Goal: Information Seeking & Learning: Compare options

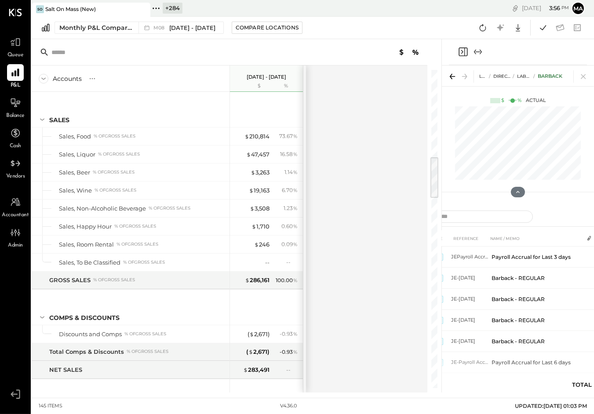
scroll to position [11, 0]
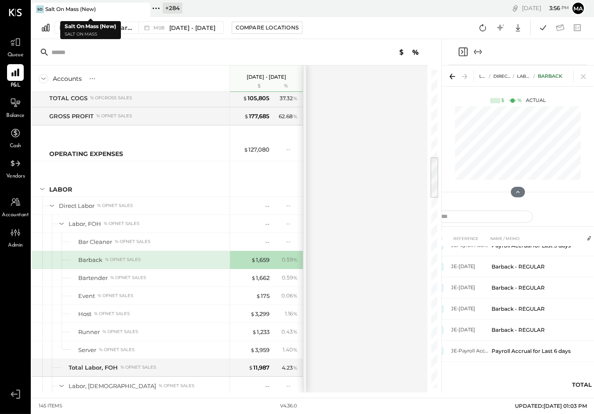
click at [143, 7] on icon at bounding box center [142, 9] width 11 height 11
click at [38, 9] on icon at bounding box center [37, 8] width 11 height 11
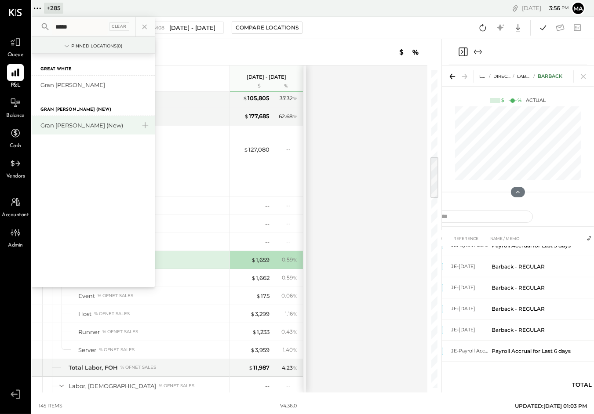
type input "****"
click at [90, 125] on div "Gran [PERSON_NAME] (New)" at bounding box center [87, 125] width 95 height 8
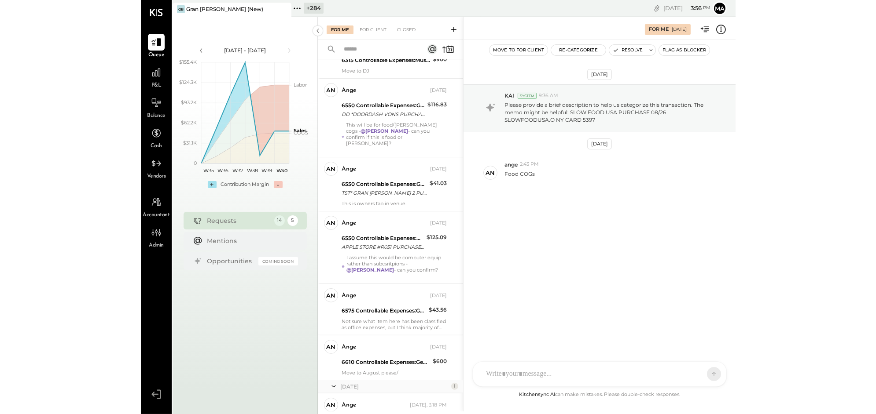
scroll to position [487, 0]
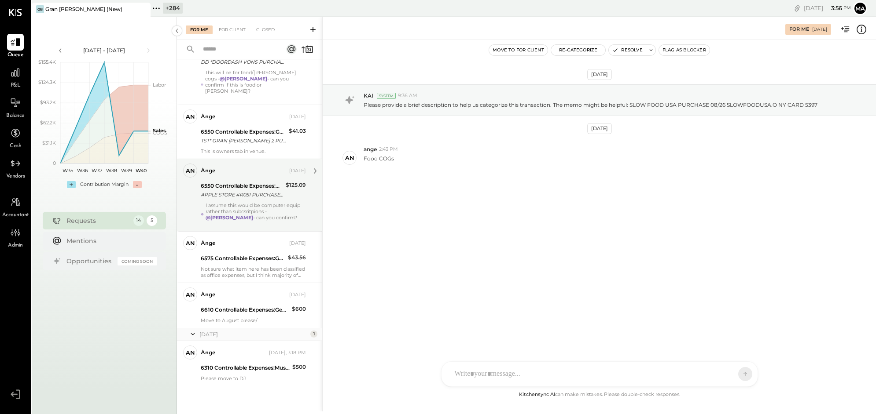
click at [230, 205] on div "I assume this would be computer equip rather than subcsritpions - @Frankie Leva…" at bounding box center [255, 214] width 100 height 25
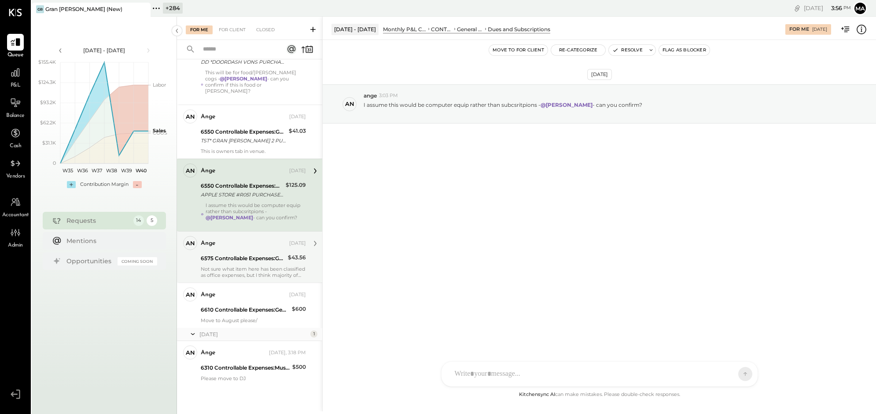
click at [242, 255] on div "6575 Controllable Expenses:General & Administrative Expenses:Office Supplies & …" at bounding box center [243, 258] width 84 height 9
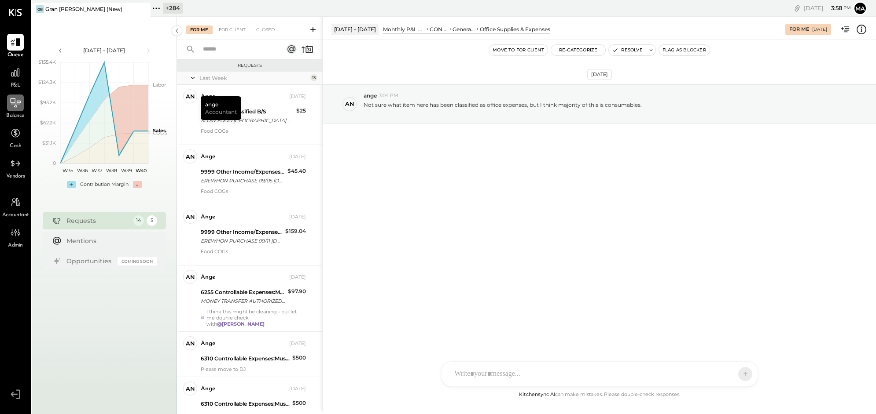
click at [17, 107] on icon at bounding box center [15, 102] width 11 height 11
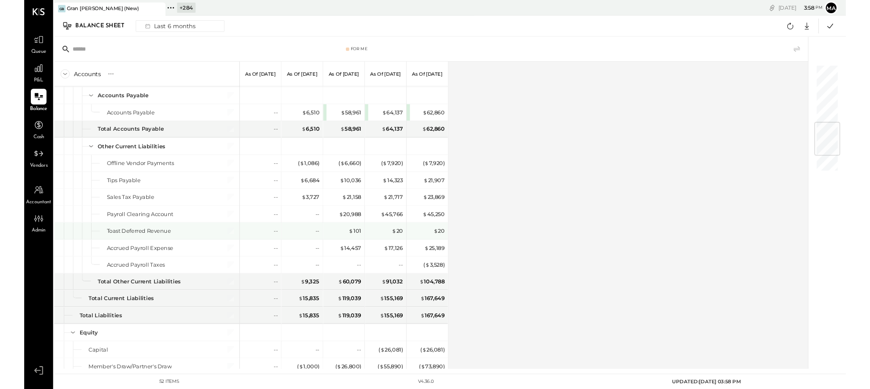
scroll to position [660, 0]
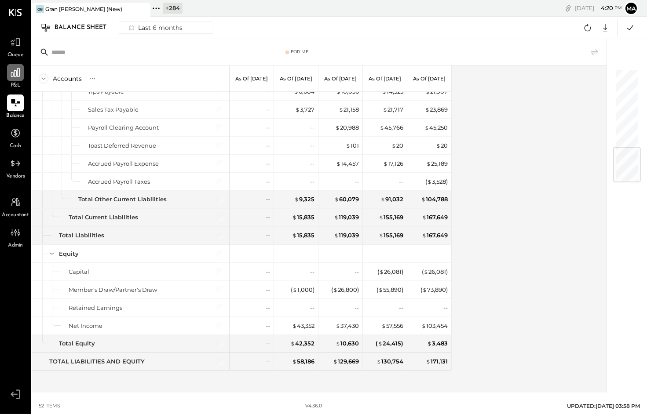
click at [14, 76] on icon at bounding box center [15, 72] width 9 height 9
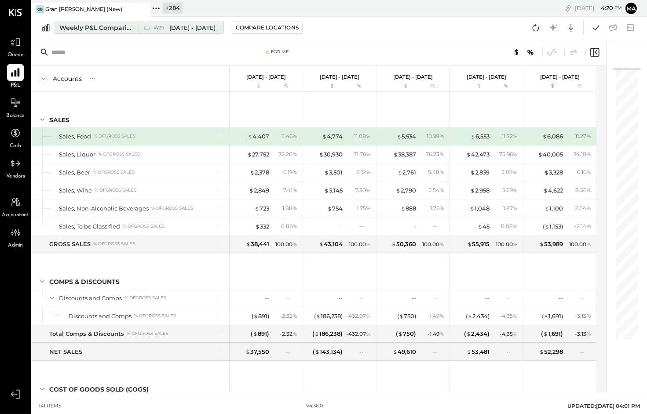
click at [143, 25] on icon at bounding box center [147, 27] width 9 height 9
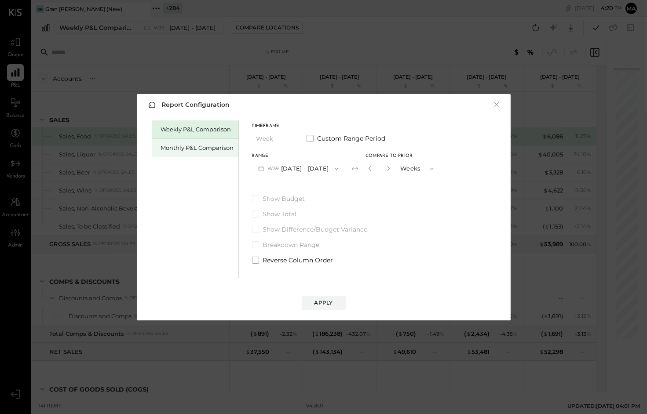
click at [207, 148] on div "Monthly P&L Comparison" at bounding box center [197, 148] width 73 height 8
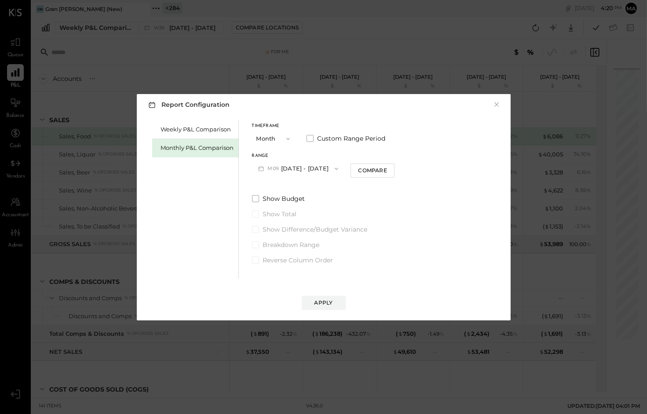
click at [304, 164] on button "M09 [DATE] - [DATE]" at bounding box center [298, 169] width 93 height 16
click at [301, 185] on span "[DATE] - [DATE]" at bounding box center [295, 187] width 42 height 7
click at [372, 169] on div "Compare" at bounding box center [372, 170] width 29 height 7
click at [386, 166] on icon "button" at bounding box center [388, 168] width 5 height 5
click at [386, 168] on icon "button" at bounding box center [388, 168] width 5 height 5
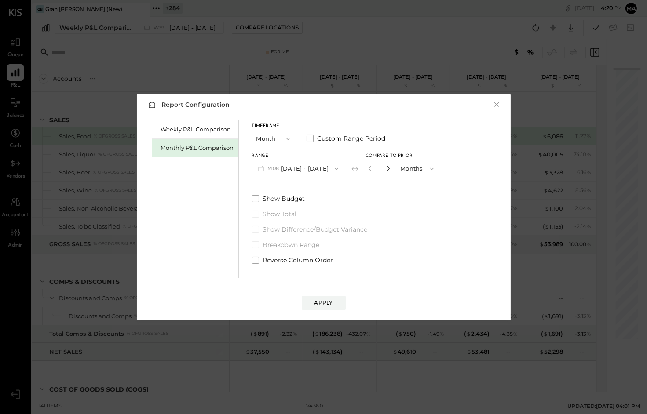
type input "*"
click at [328, 302] on div "Apply" at bounding box center [324, 302] width 18 height 7
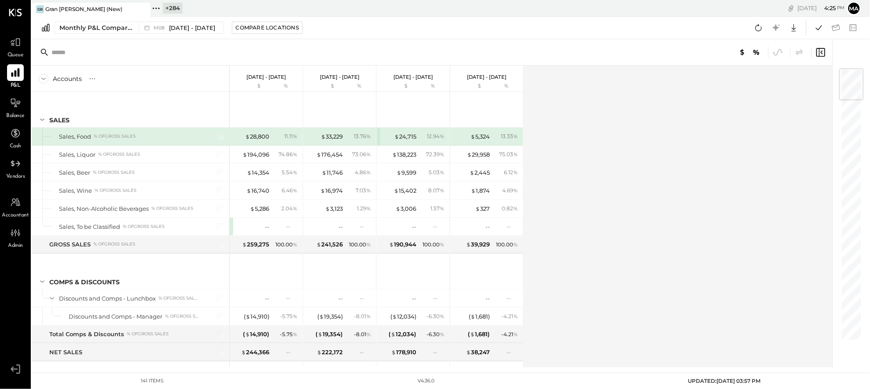
click at [14, 73] on icon at bounding box center [15, 72] width 11 height 11
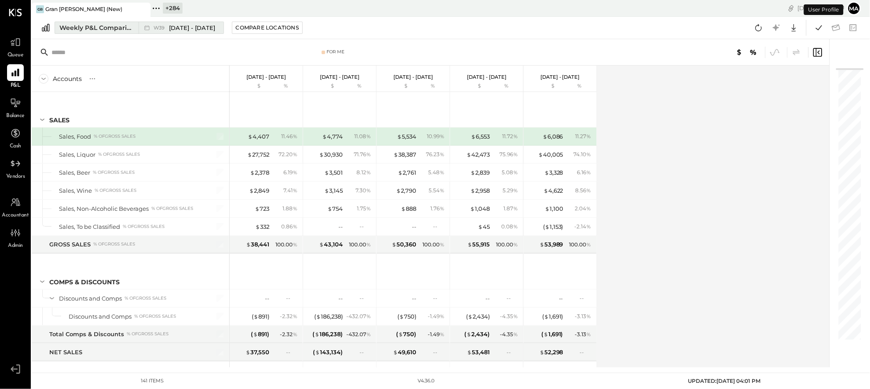
click at [132, 29] on div "Weekly P&L Comparison" at bounding box center [96, 27] width 74 height 9
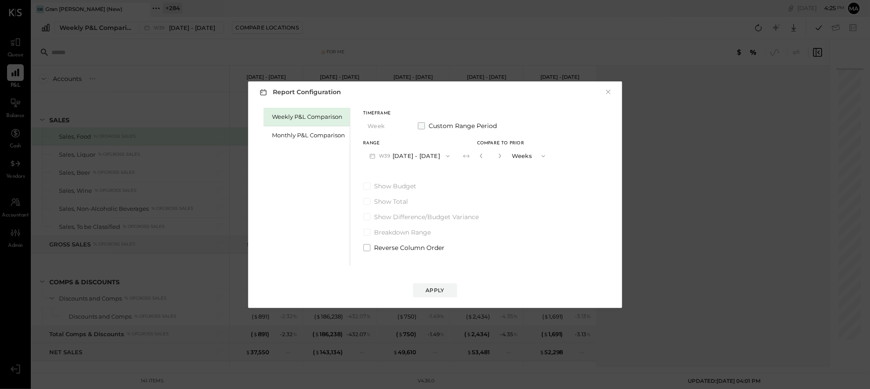
click at [422, 125] on span at bounding box center [421, 125] width 7 height 7
click at [308, 138] on div "Monthly P&L Comparison" at bounding box center [308, 135] width 73 height 8
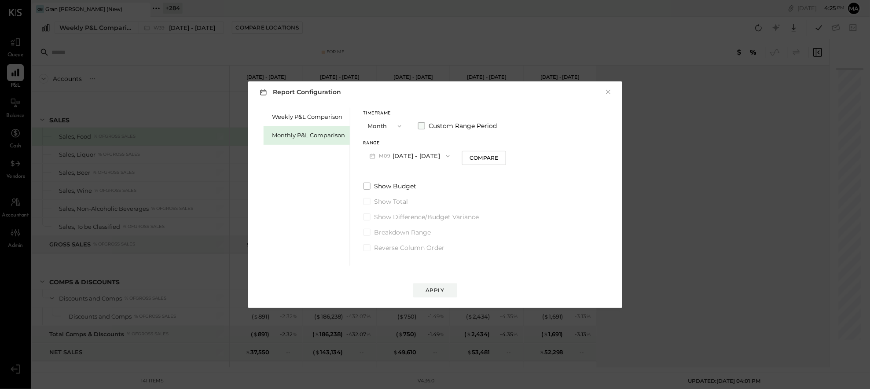
click at [421, 125] on span at bounding box center [421, 125] width 7 height 7
click at [411, 154] on span "button" at bounding box center [405, 156] width 11 height 7
click at [392, 233] on span "May 1, 2025" at bounding box center [383, 230] width 18 height 7
click at [489, 155] on button "May 31, 2025" at bounding box center [463, 156] width 52 height 16
click at [466, 158] on span "Sep 30, 2025" at bounding box center [456, 156] width 18 height 7
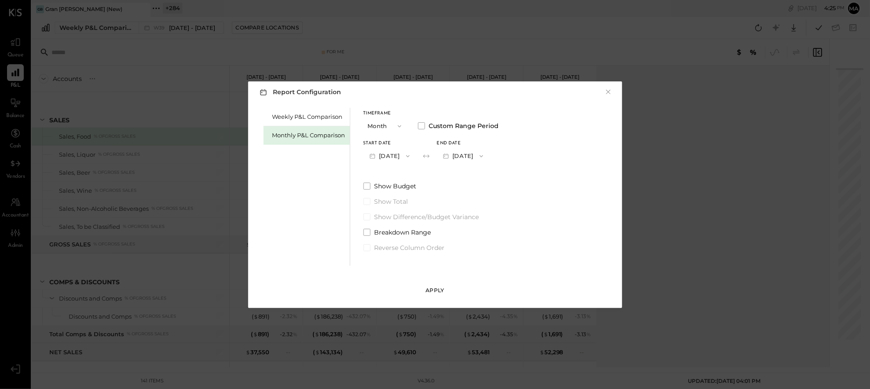
click at [433, 287] on div "Apply" at bounding box center [435, 289] width 18 height 7
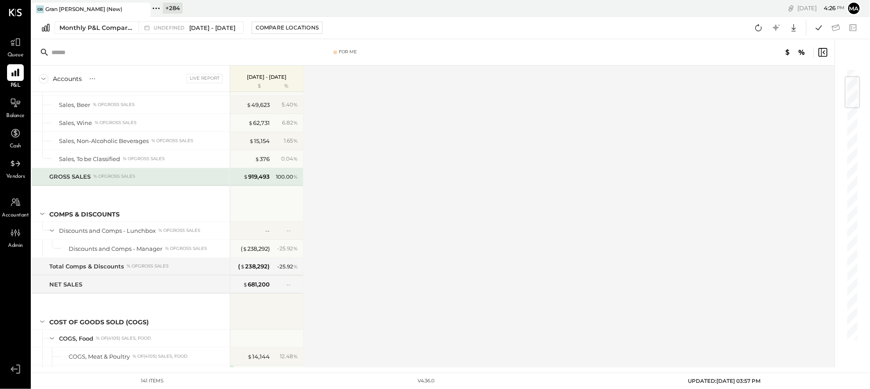
scroll to position [70, 0]
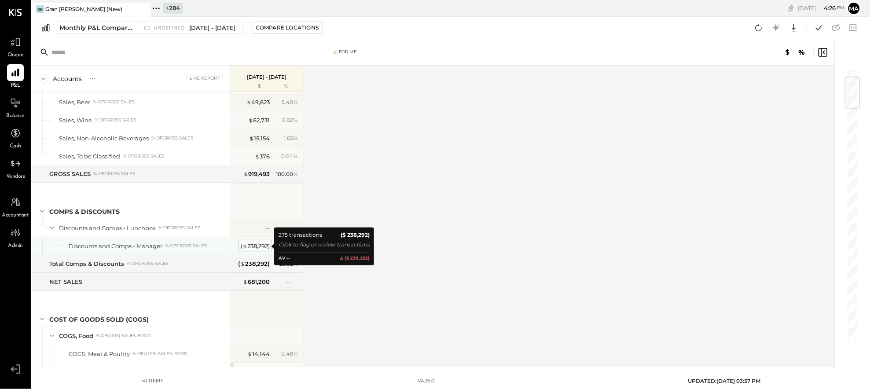
click at [254, 245] on div "( $ 238,292 )" at bounding box center [255, 246] width 29 height 8
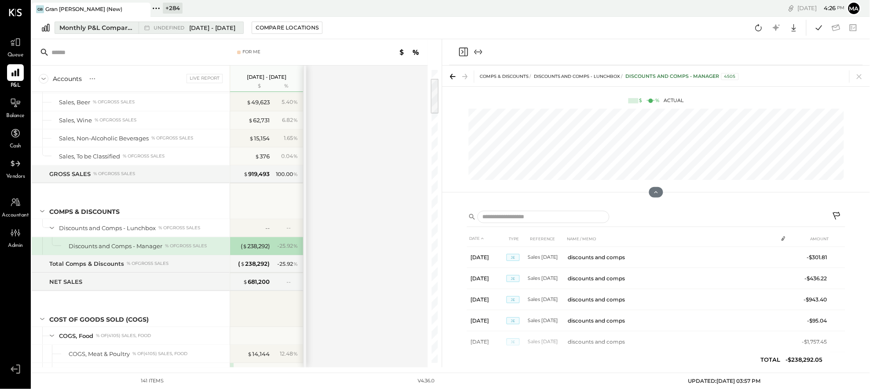
click at [220, 26] on span "May 1 - Sep 30, 2025" at bounding box center [212, 28] width 46 height 8
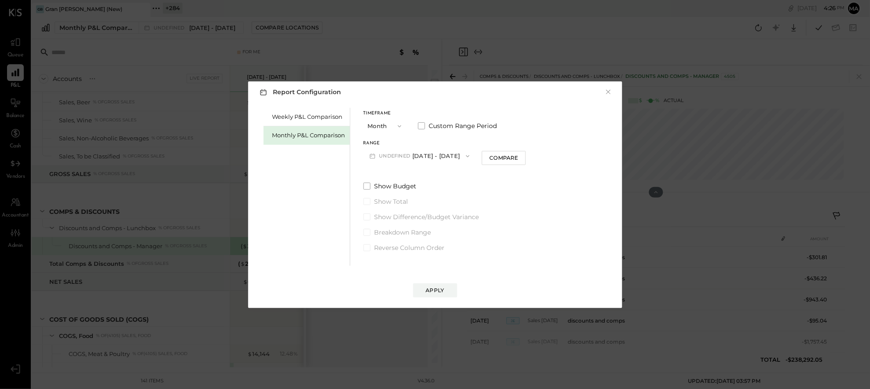
click at [431, 154] on button "undefined May 1 - Sep 30, 2025" at bounding box center [419, 156] width 113 height 16
click at [408, 136] on div "Timeframe Month Custom Range Period Range undefined May 1 - Sep 30, 2025 M09 Se…" at bounding box center [444, 137] width 163 height 53
click at [452, 156] on button "undefined May 1 - Sep 30, 2025" at bounding box center [419, 156] width 113 height 16
drag, startPoint x: 408, startPoint y: 157, endPoint x: 415, endPoint y: 157, distance: 6.6
click at [408, 157] on span "[DATE] - [DATE]" at bounding box center [406, 156] width 42 height 7
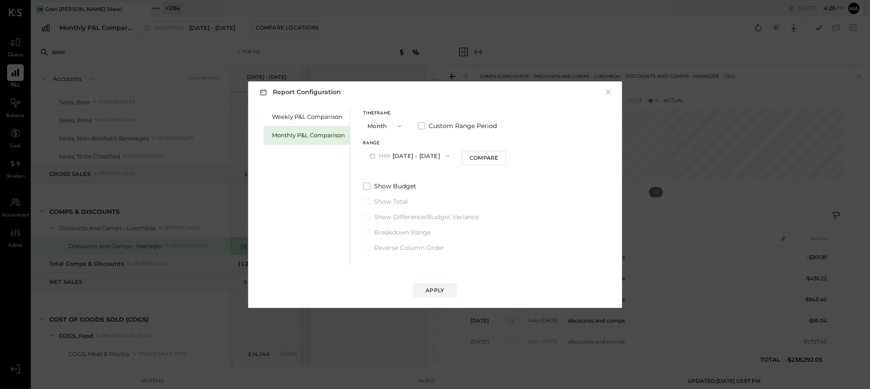
drag, startPoint x: 476, startPoint y: 157, endPoint x: 469, endPoint y: 158, distance: 7.1
click at [476, 157] on div "Compare" at bounding box center [483, 157] width 29 height 7
click at [497, 155] on icon "button" at bounding box center [499, 155] width 5 height 5
drag, startPoint x: 496, startPoint y: 155, endPoint x: 494, endPoint y: 168, distance: 12.5
click at [497, 155] on icon "button" at bounding box center [499, 155] width 5 height 5
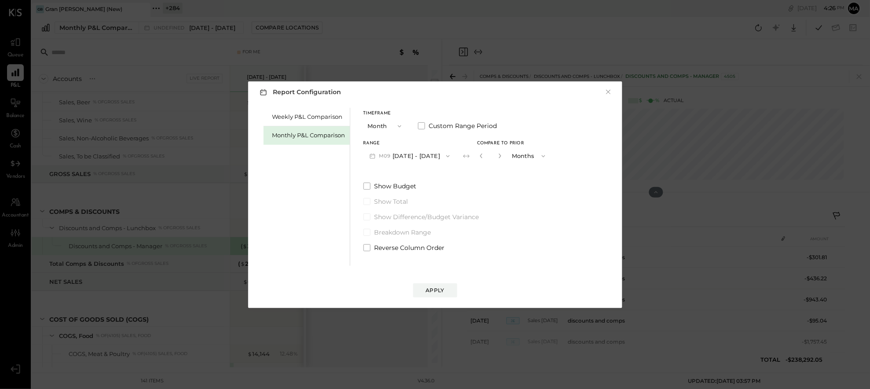
type input "*"
click at [433, 287] on div "Apply" at bounding box center [435, 289] width 18 height 7
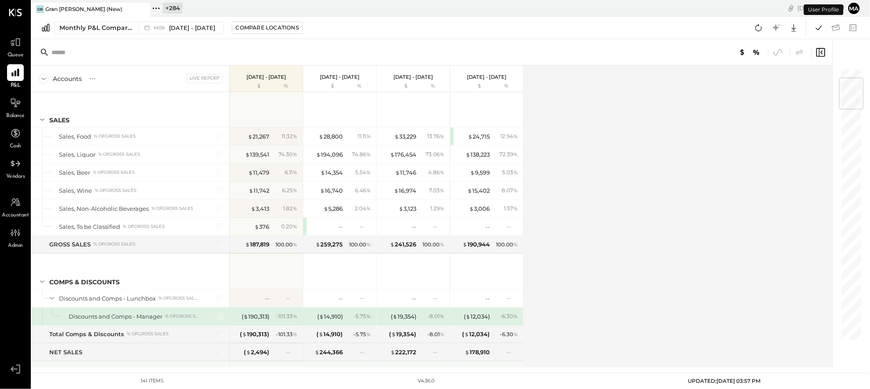
scroll to position [78, 0]
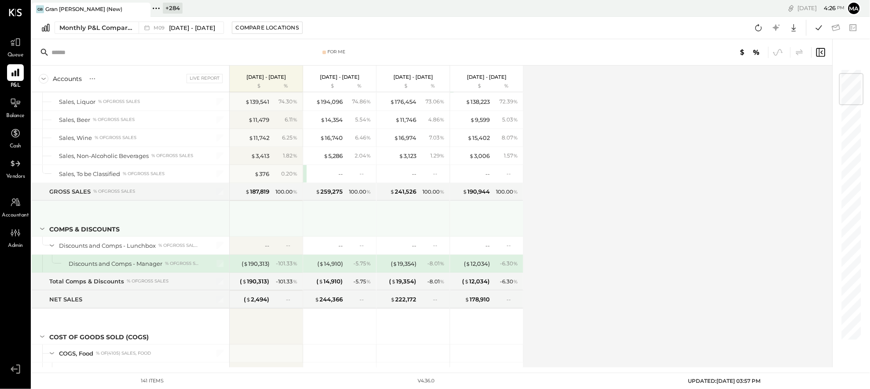
scroll to position [42, 0]
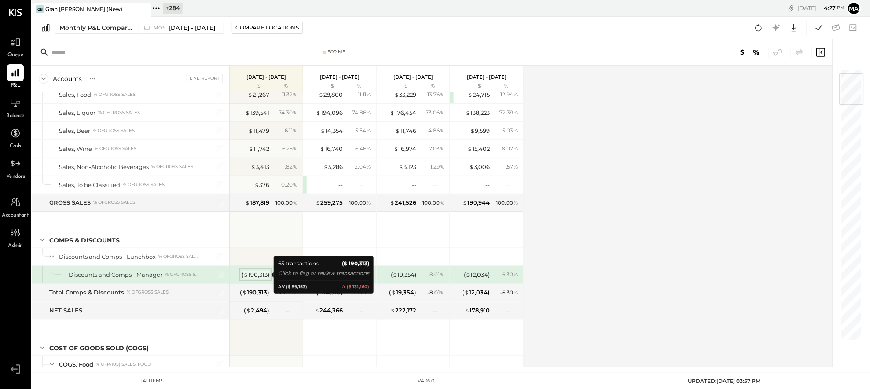
click at [252, 275] on div "( $ 190,313 )" at bounding box center [256, 275] width 28 height 8
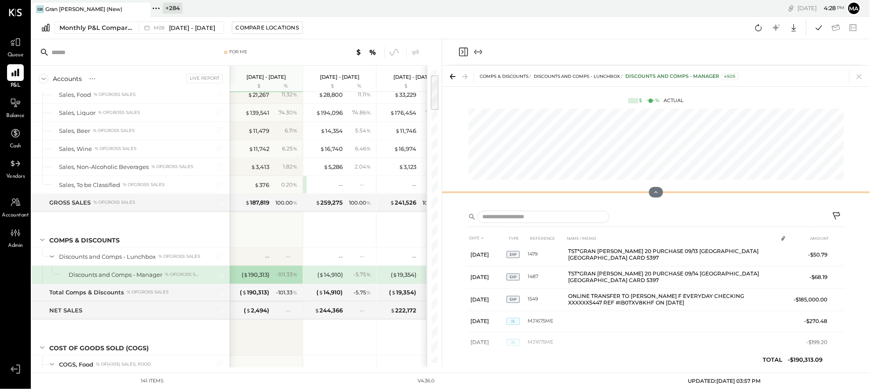
scroll to position [715, 0]
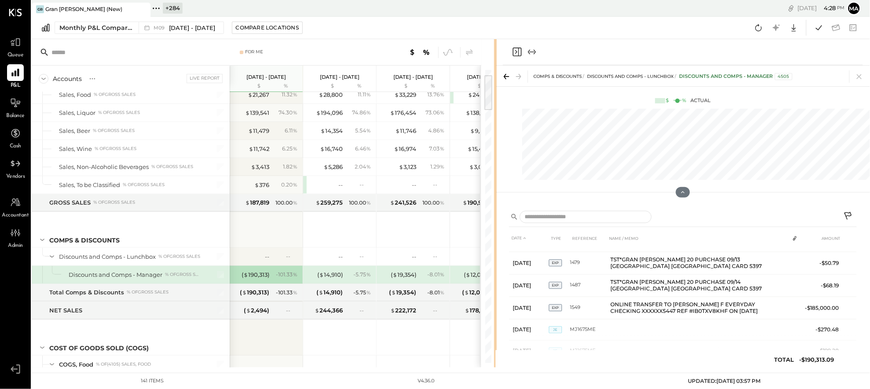
scroll to position [730, 0]
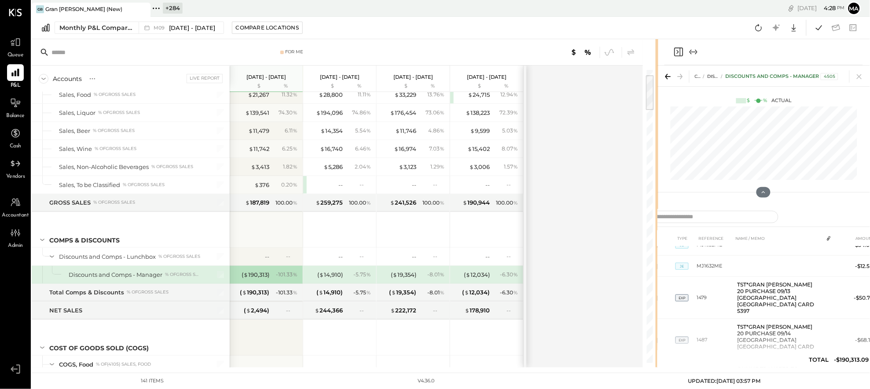
click at [594, 112] on div "For Me Accounts S % GL Live Report Sep 1 - 30, 2025 $ % Aug 1 - 31, 2025 $ % Ju…" at bounding box center [451, 203] width 838 height 328
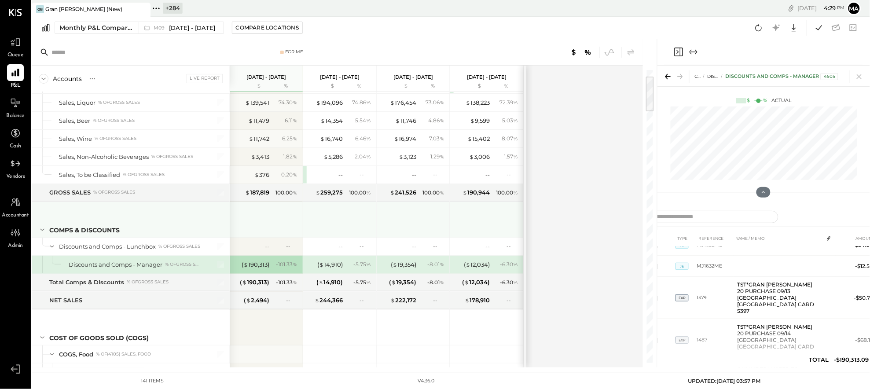
scroll to position [76, 0]
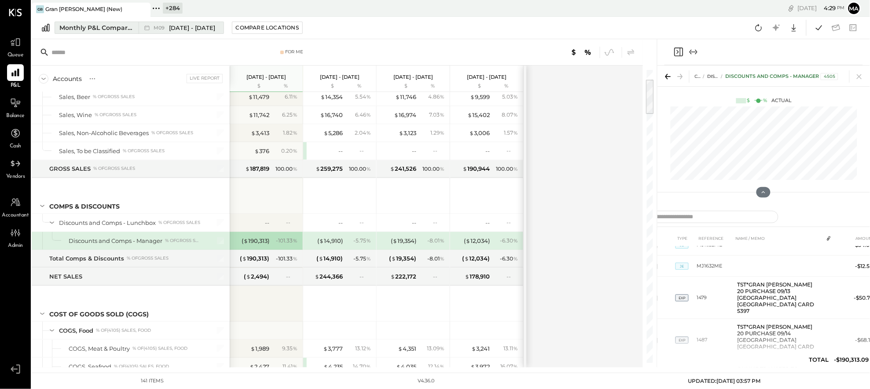
click at [147, 24] on icon at bounding box center [147, 27] width 9 height 9
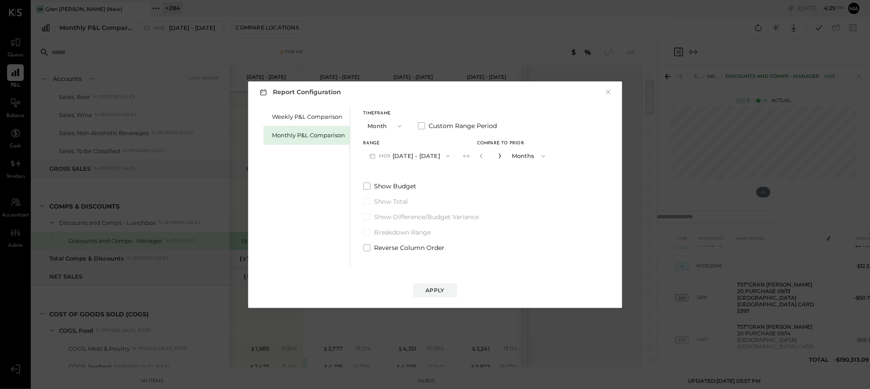
click at [498, 154] on icon "button" at bounding box center [499, 155] width 5 height 5
type input "*"
click at [436, 291] on div "Apply" at bounding box center [435, 289] width 18 height 7
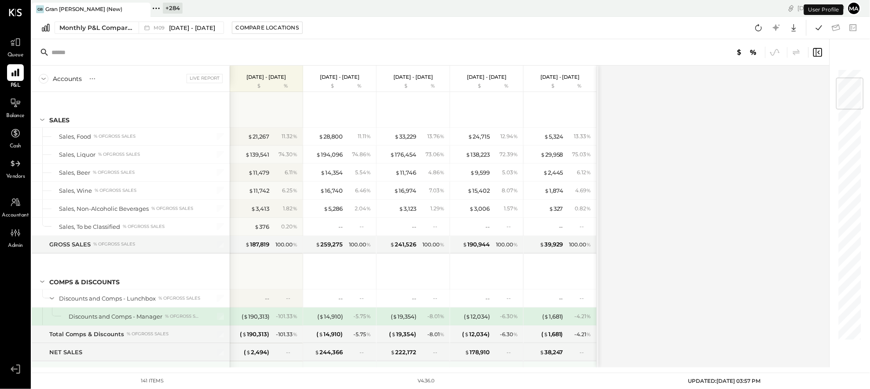
scroll to position [78, 0]
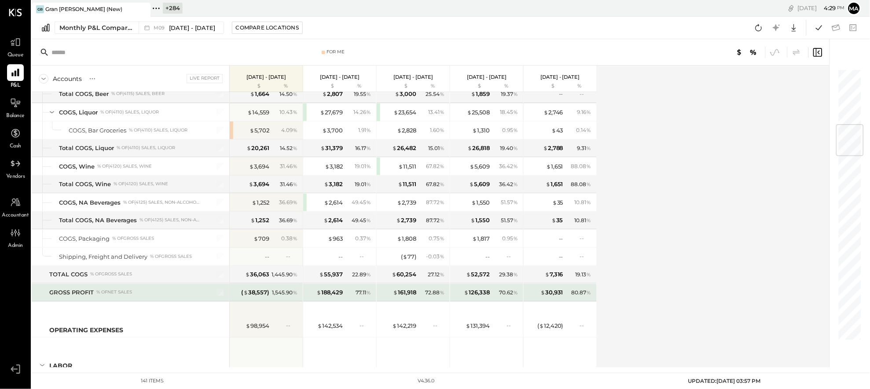
scroll to position [477, 0]
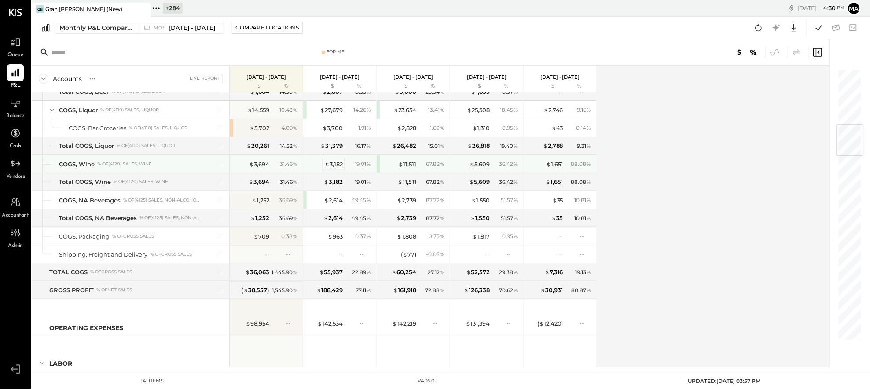
click at [333, 163] on div "$ 3,182" at bounding box center [334, 164] width 18 height 8
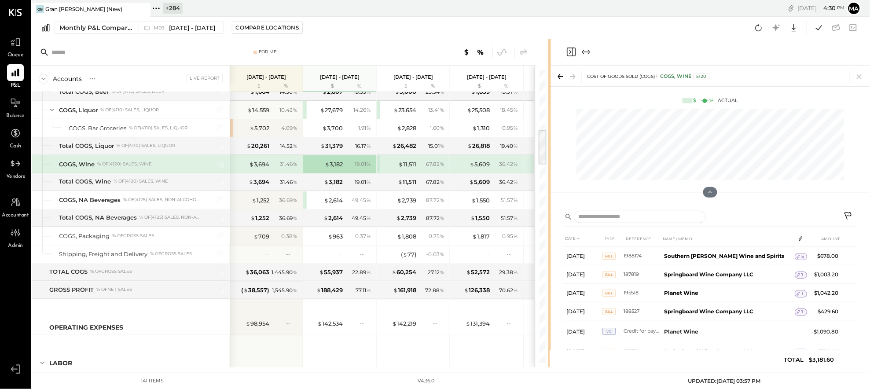
drag, startPoint x: 441, startPoint y: 213, endPoint x: 550, endPoint y: 209, distance: 109.6
click at [550, 209] on div "For Me Accounts S % GL Live Report [DATE] - [DATE] $ % [DATE] - [DATE] $ % [DAT…" at bounding box center [451, 203] width 838 height 328
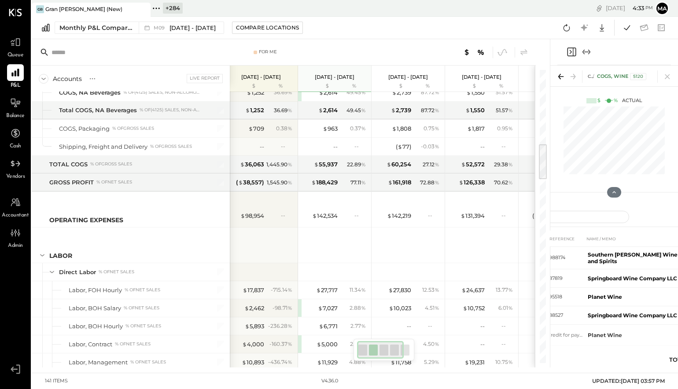
scroll to position [592, 0]
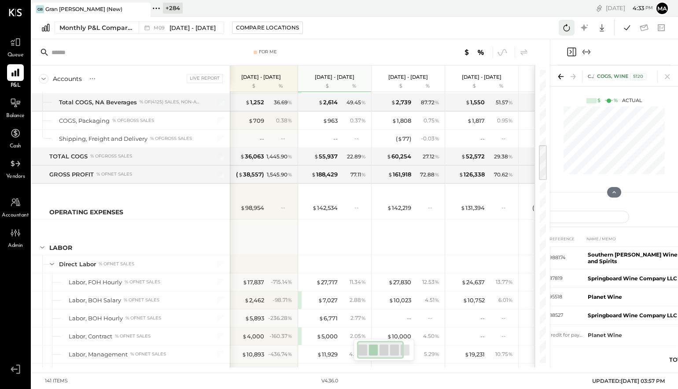
click at [566, 26] on icon at bounding box center [566, 27] width 7 height 7
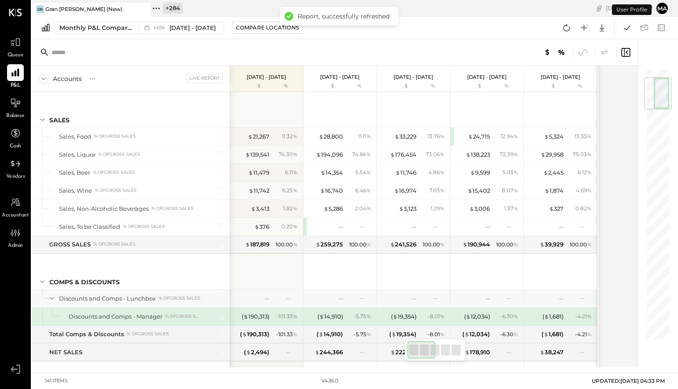
scroll to position [77, 0]
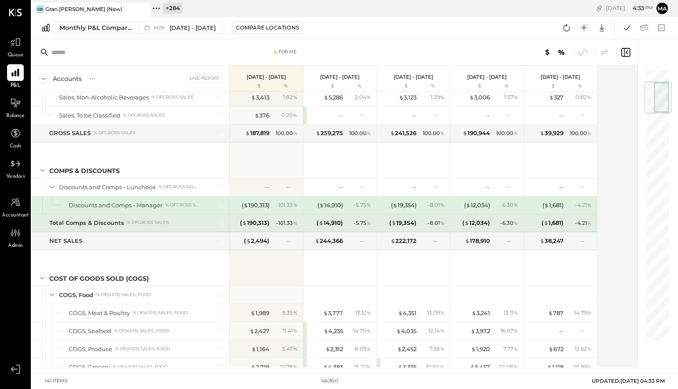
scroll to position [110, 0]
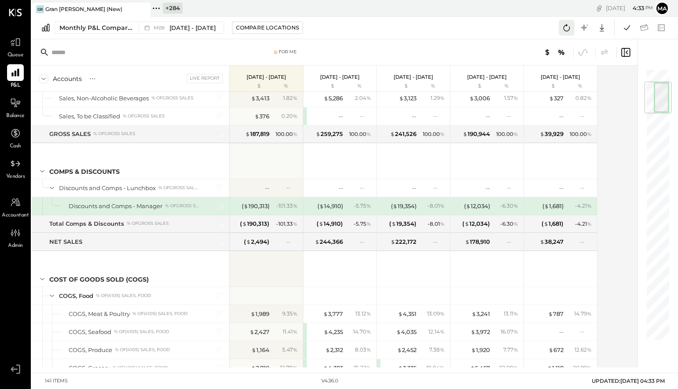
click at [567, 24] on icon at bounding box center [566, 27] width 11 height 11
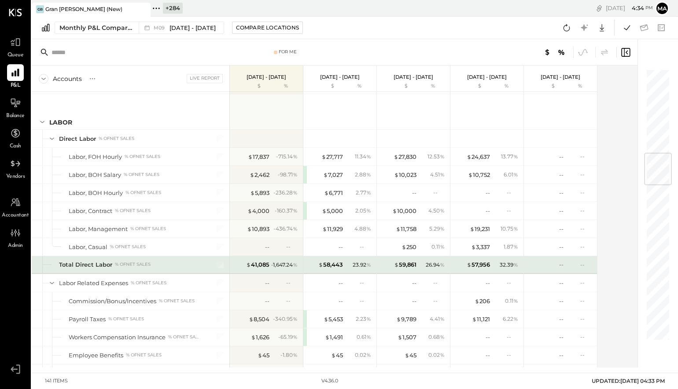
scroll to position [722, 0]
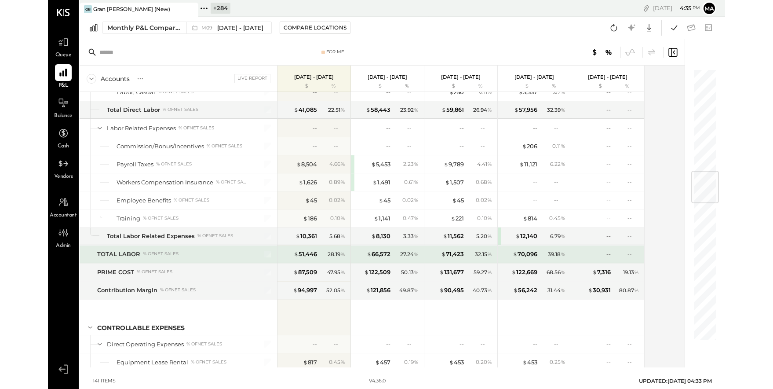
scroll to position [873, 0]
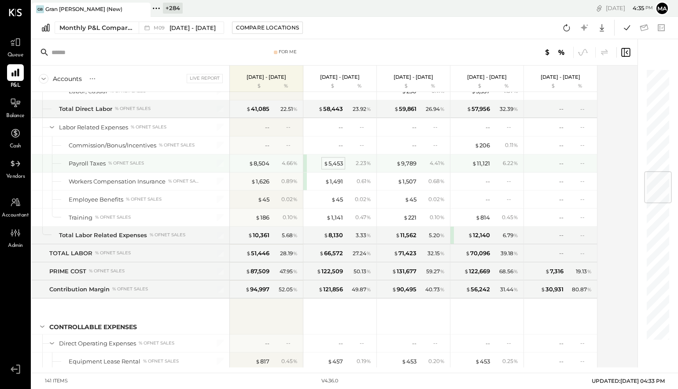
click at [333, 159] on div "$ 5,453" at bounding box center [332, 163] width 19 height 8
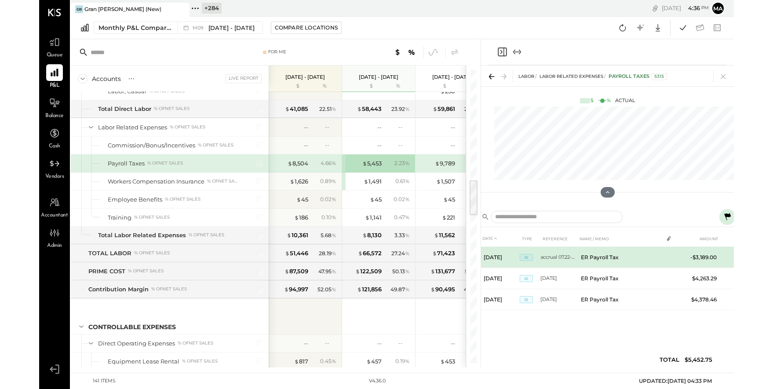
scroll to position [873, 0]
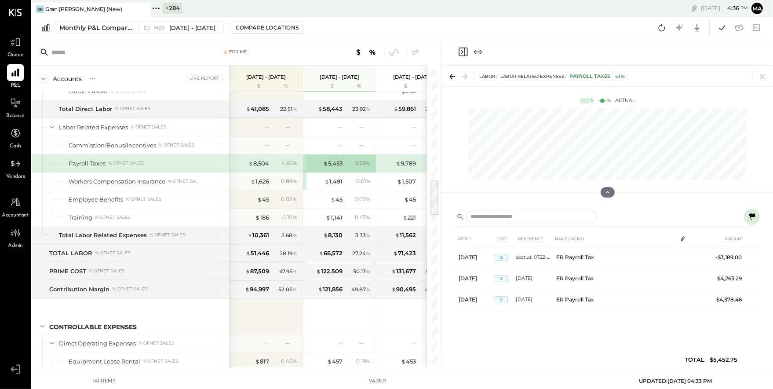
click at [677, 214] on icon at bounding box center [752, 216] width 7 height 7
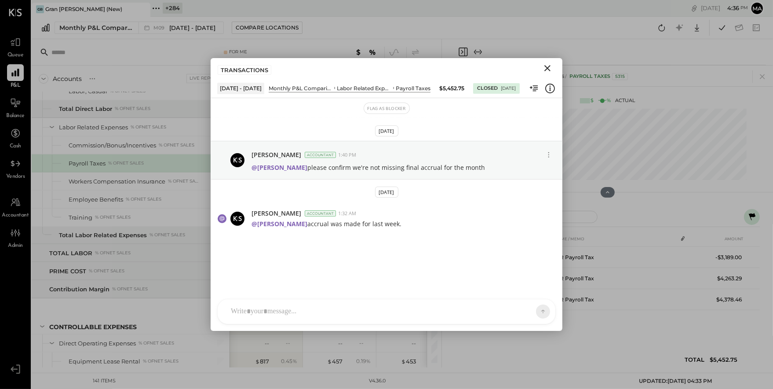
click at [548, 66] on icon "Close" at bounding box center [547, 68] width 11 height 11
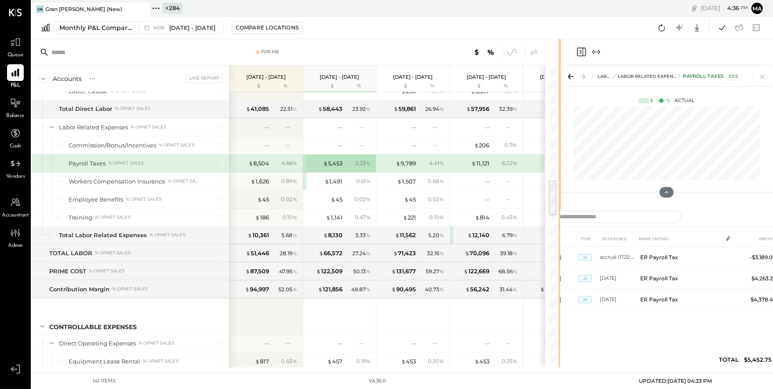
click at [642, 113] on div "For Me Accounts S % GL Live Report [DATE] - [DATE] $ % [DATE] - [DATE] $ % [DAT…" at bounding box center [403, 203] width 742 height 328
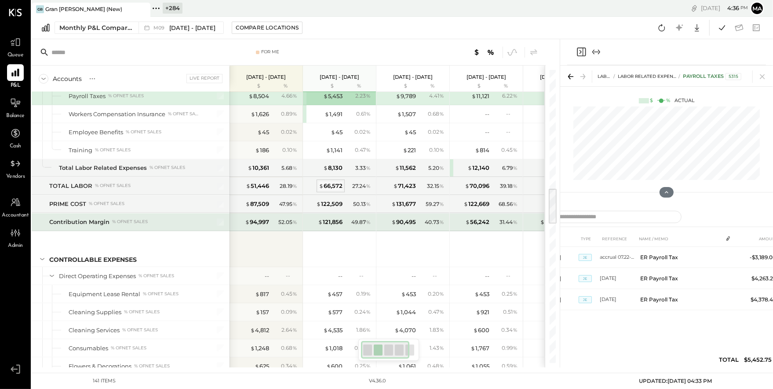
scroll to position [954, 0]
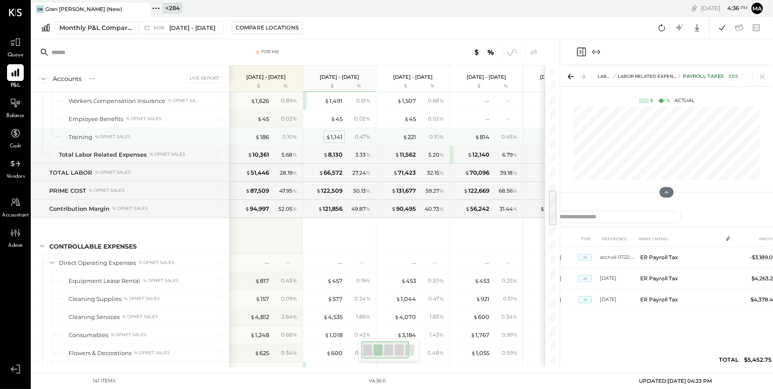
click at [337, 130] on div "$ 1,141 0.47 %" at bounding box center [341, 137] width 66 height 18
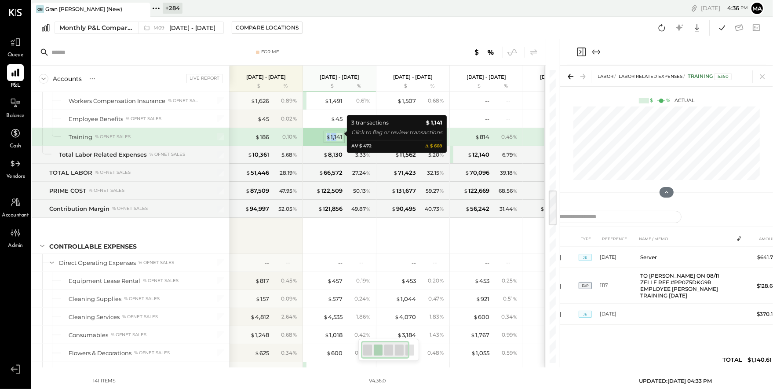
click at [337, 133] on div "$ 1,141" at bounding box center [334, 137] width 17 height 8
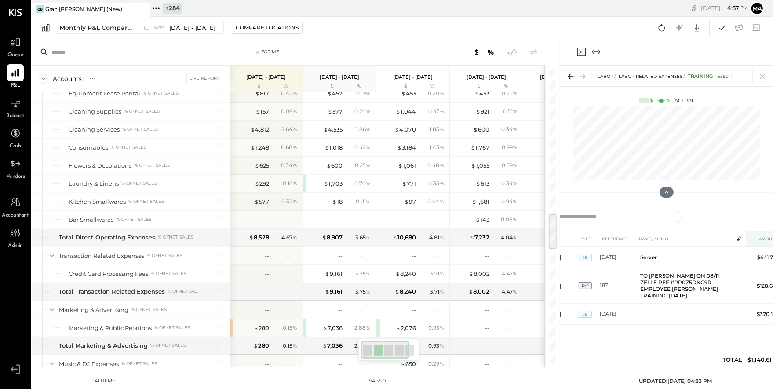
scroll to position [1148, 0]
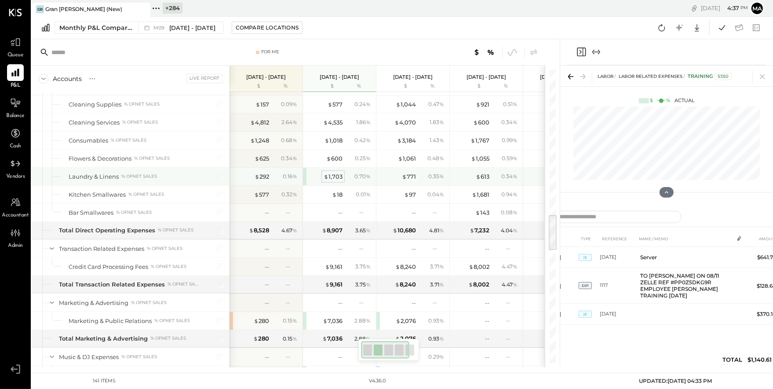
click at [335, 172] on div "$ 1,703" at bounding box center [333, 176] width 19 height 8
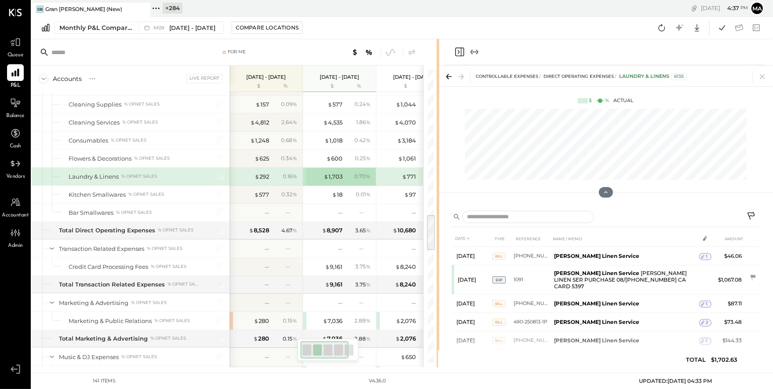
drag, startPoint x: 559, startPoint y: 271, endPoint x: 438, endPoint y: 277, distance: 121.2
click at [438, 277] on div at bounding box center [438, 203] width 3 height 328
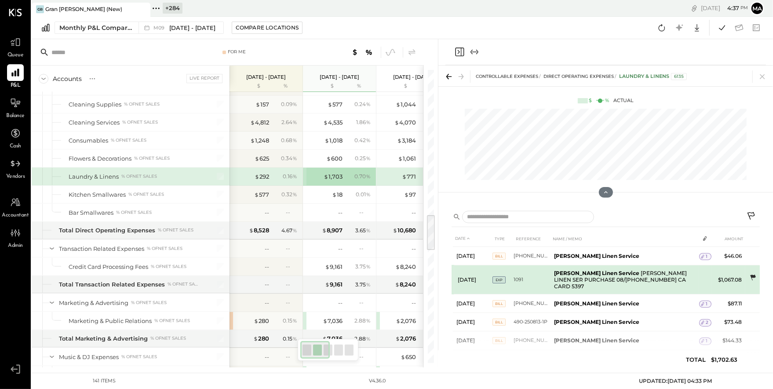
click at [677, 275] on icon at bounding box center [753, 277] width 9 height 9
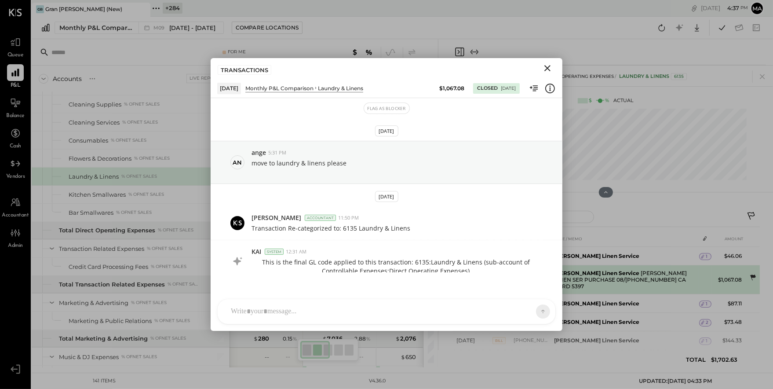
scroll to position [70, 0]
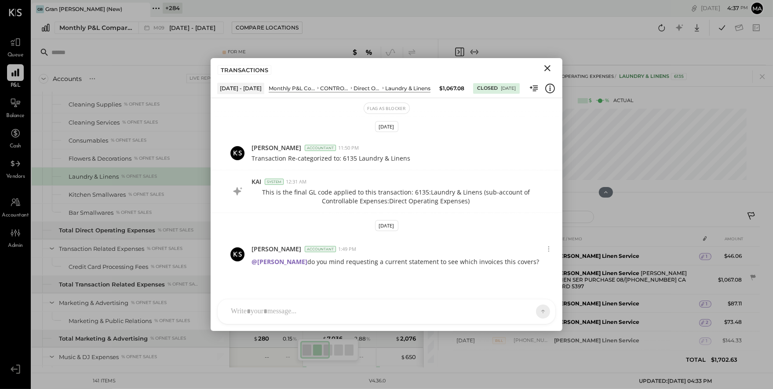
click at [547, 66] on icon "Close" at bounding box center [547, 68] width 11 height 11
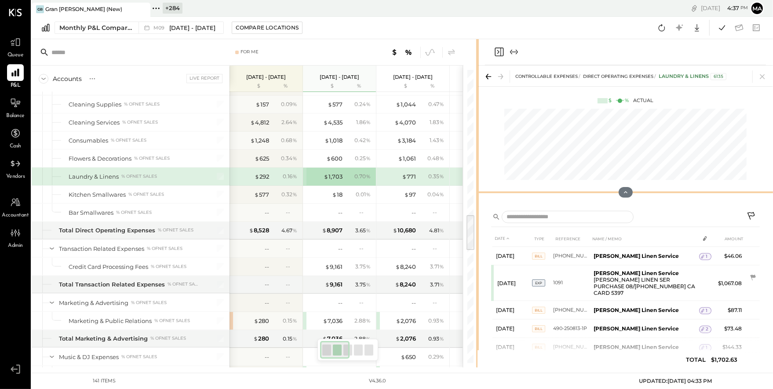
drag, startPoint x: 438, startPoint y: 184, endPoint x: 479, endPoint y: 183, distance: 41.4
click at [479, 183] on div "For Me Accounts S % GL Live Report [DATE] - [DATE] $ % [DATE] - [DATE] $ % [DAT…" at bounding box center [403, 203] width 742 height 328
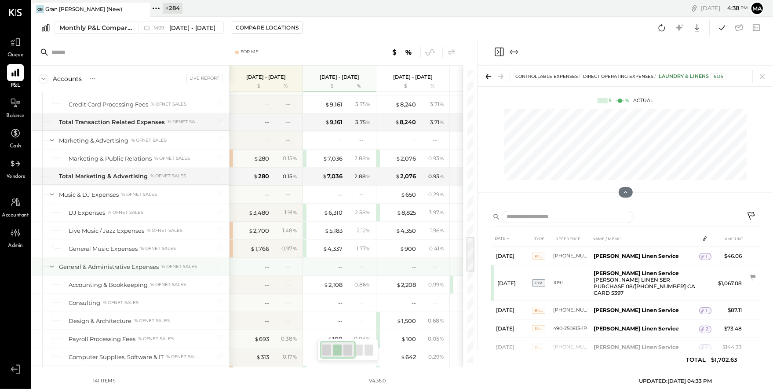
scroll to position [1320, 0]
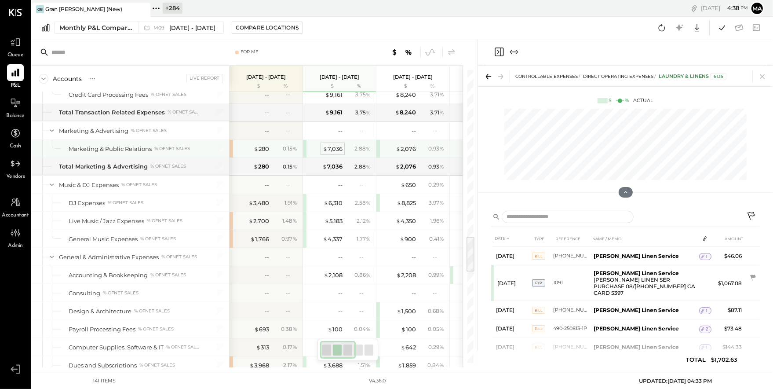
click at [326, 145] on span "$" at bounding box center [325, 148] width 5 height 7
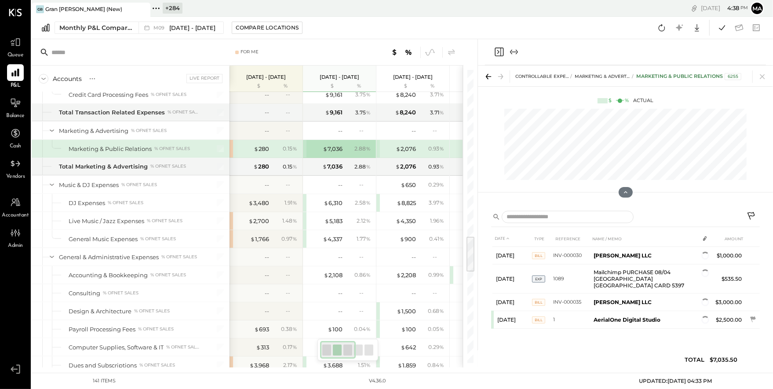
click at [677, 322] on div "DATE TYPE REFERENCE NAME / MEMO AMOUNT [DATE] BILL INV-000030 [PERSON_NAME] LLC…" at bounding box center [625, 301] width 269 height 141
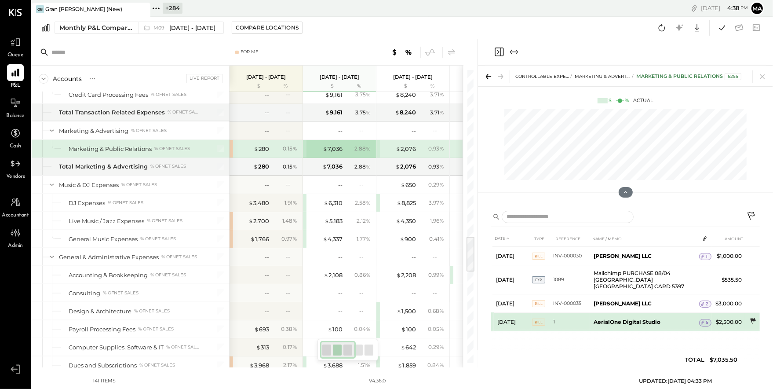
click at [677, 317] on icon at bounding box center [753, 321] width 9 height 9
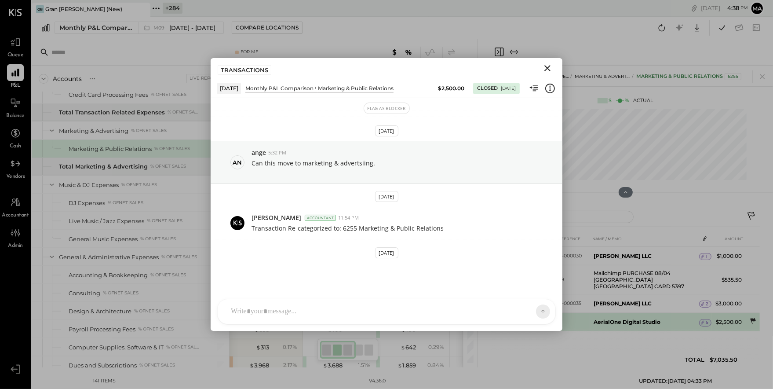
scroll to position [101, 0]
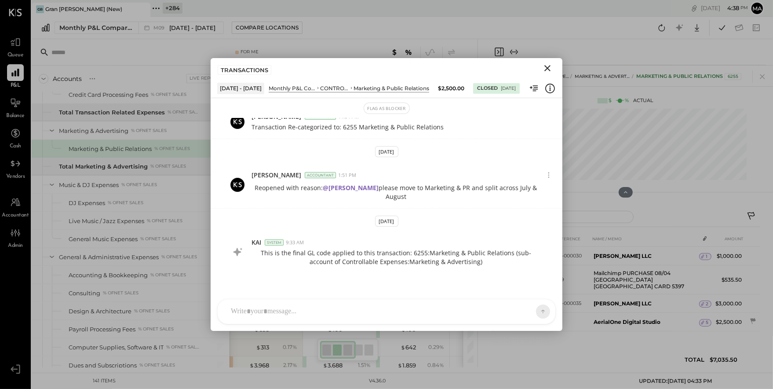
click at [547, 67] on icon "Close" at bounding box center [548, 68] width 6 height 6
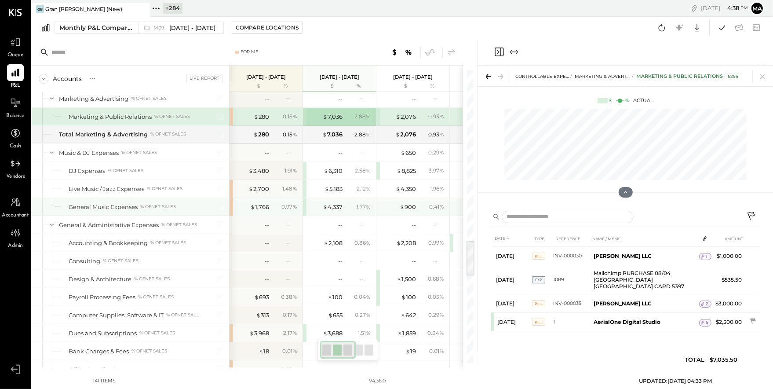
scroll to position [0, 3]
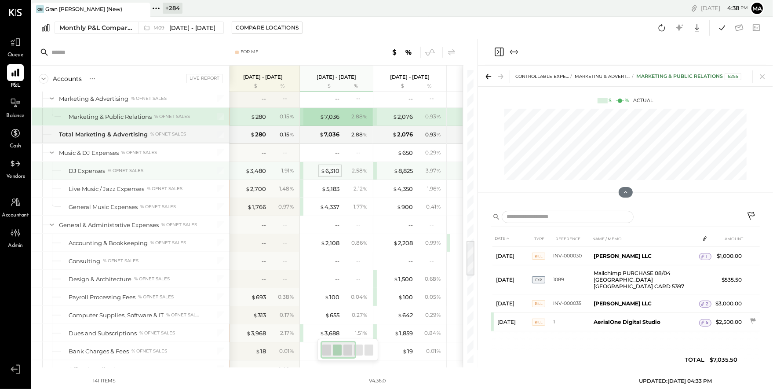
click at [332, 168] on div "$ 6,310" at bounding box center [330, 171] width 19 height 8
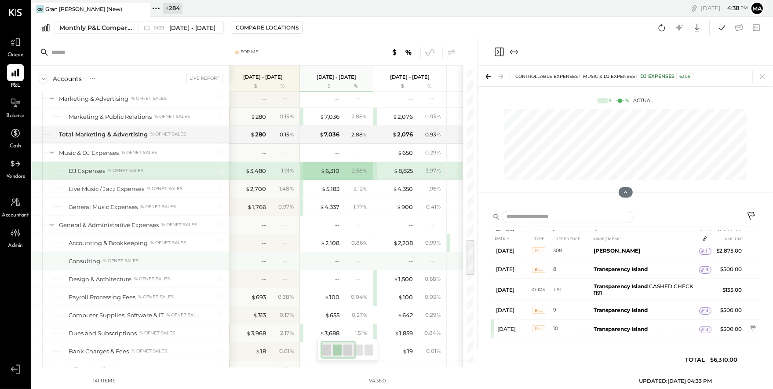
scroll to position [1353, 0]
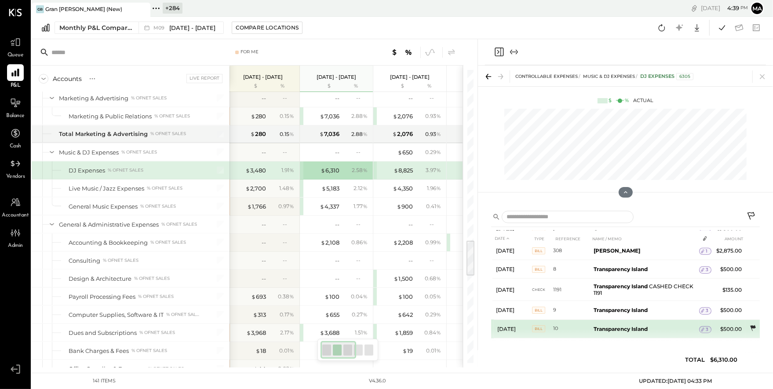
click at [677, 325] on icon at bounding box center [754, 328] width 6 height 6
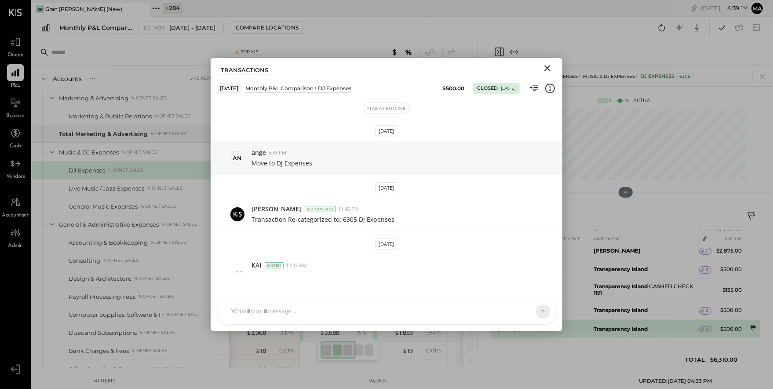
scroll to position [23, 0]
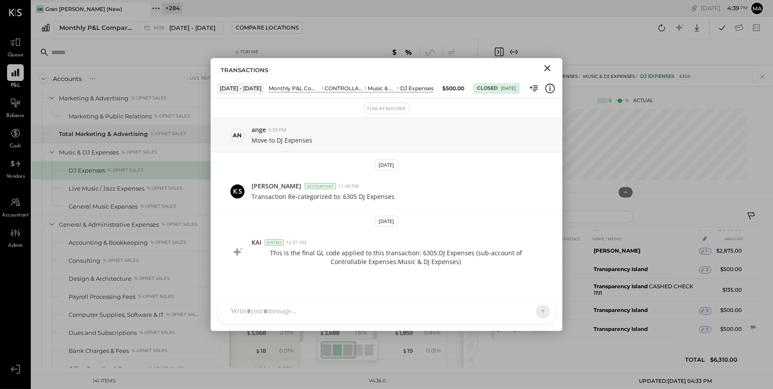
click at [546, 67] on icon "Close" at bounding box center [548, 68] width 6 height 6
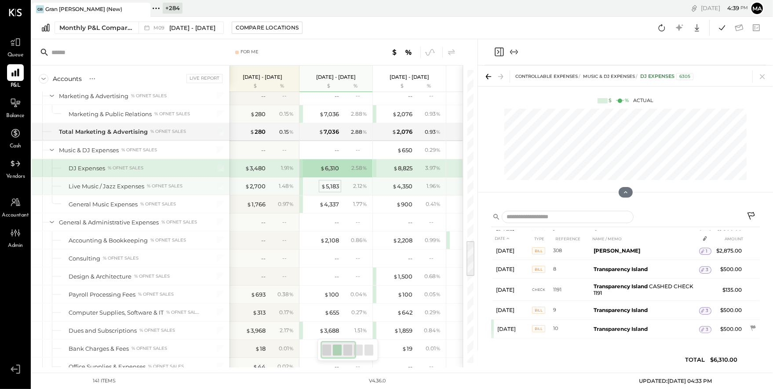
scroll to position [0, 0]
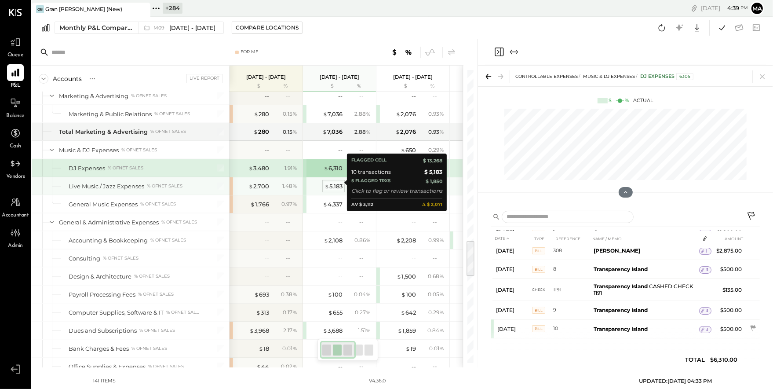
click at [333, 182] on div "$ 5,183" at bounding box center [334, 186] width 18 height 8
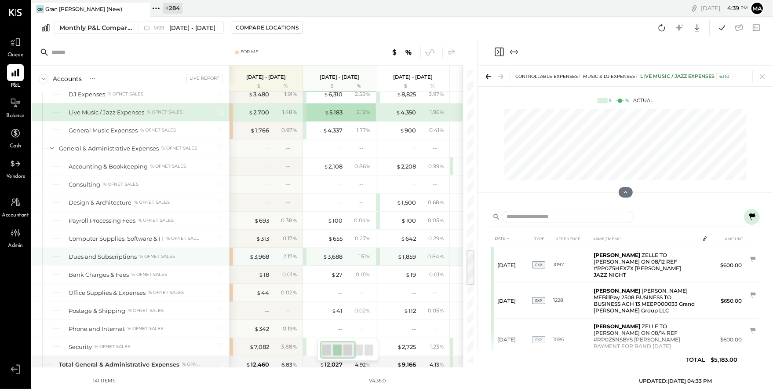
scroll to position [1430, 0]
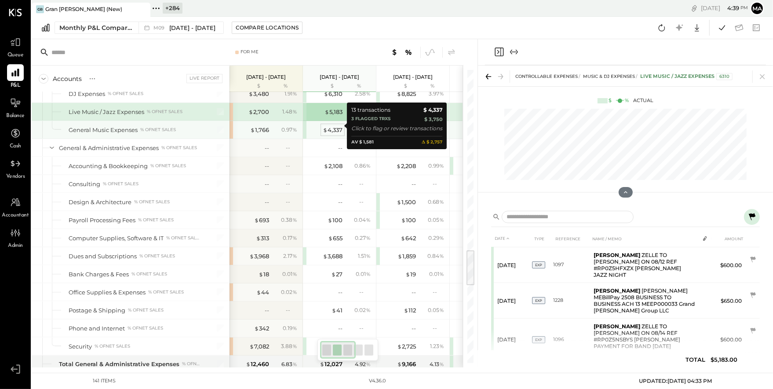
click at [336, 126] on div "$ 4,337" at bounding box center [333, 130] width 20 height 8
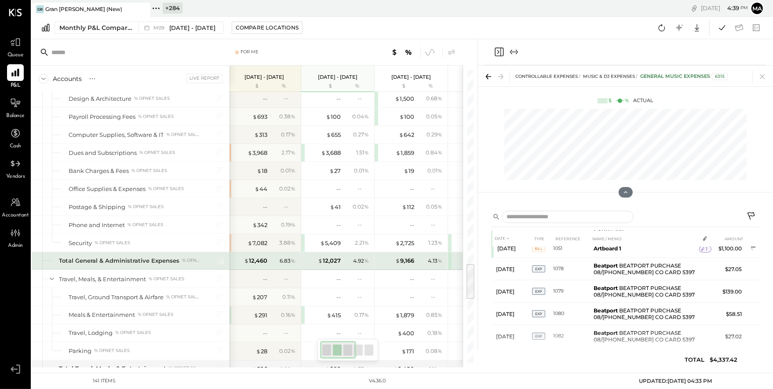
scroll to position [1537, 0]
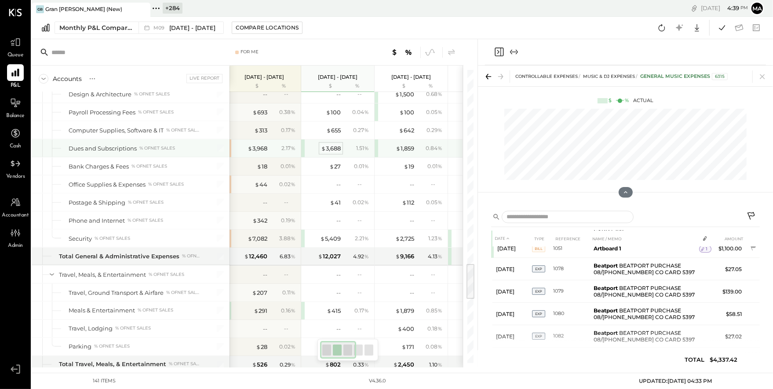
click at [332, 144] on div "$ 3,688" at bounding box center [331, 148] width 20 height 8
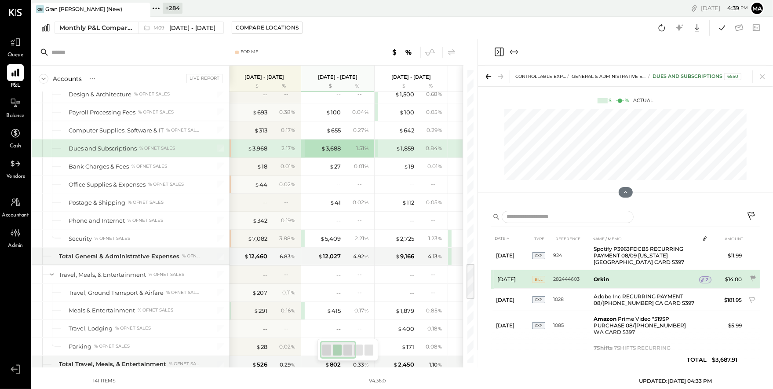
scroll to position [93, 0]
click at [677, 275] on icon at bounding box center [754, 278] width 6 height 6
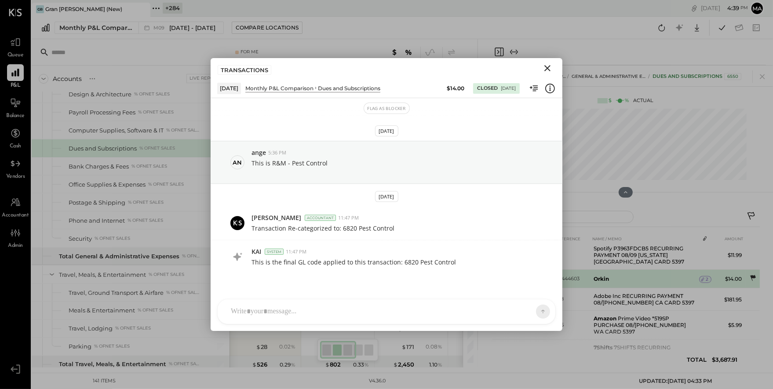
scroll to position [0, 0]
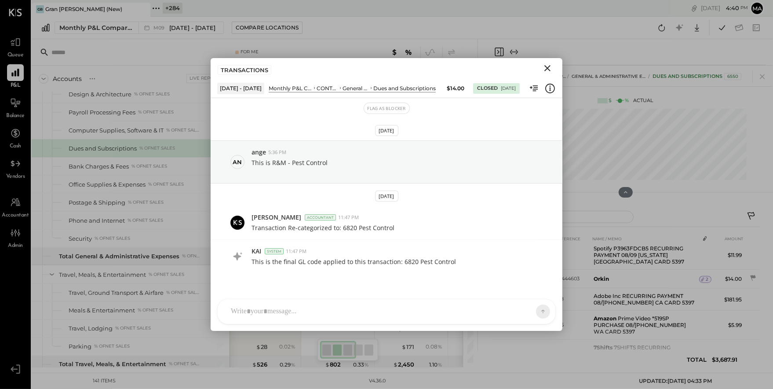
click at [548, 68] on icon "Close" at bounding box center [548, 68] width 6 height 6
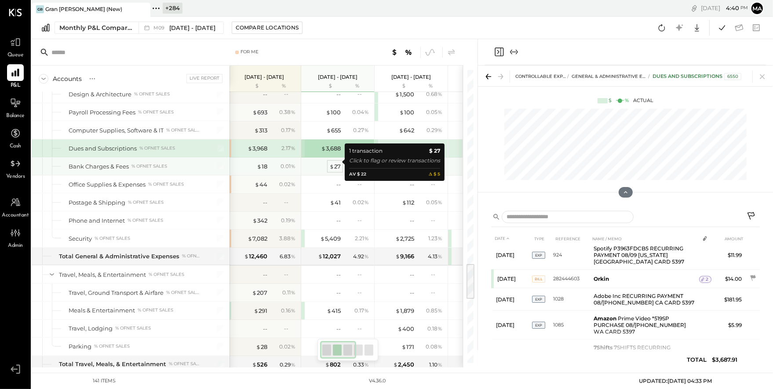
click at [337, 162] on div "$ 27" at bounding box center [335, 166] width 11 height 8
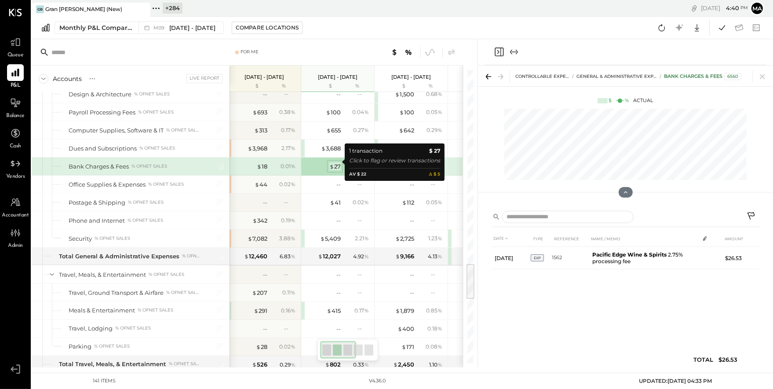
scroll to position [0, 0]
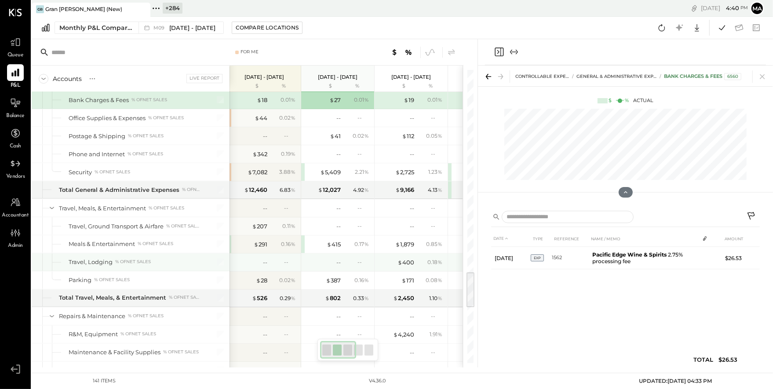
scroll to position [1605, 0]
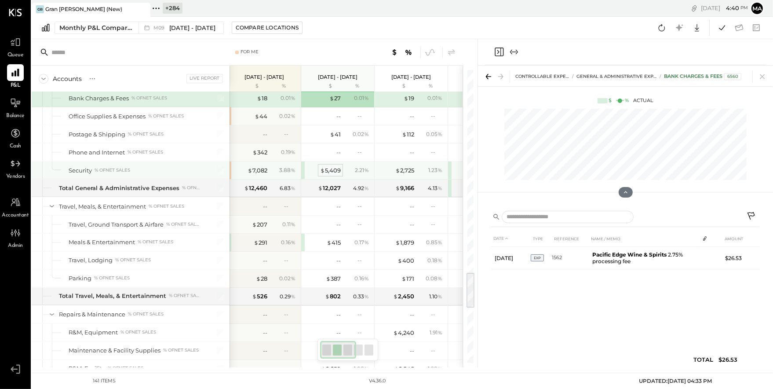
click at [329, 166] on div "$ 5,409" at bounding box center [330, 170] width 21 height 8
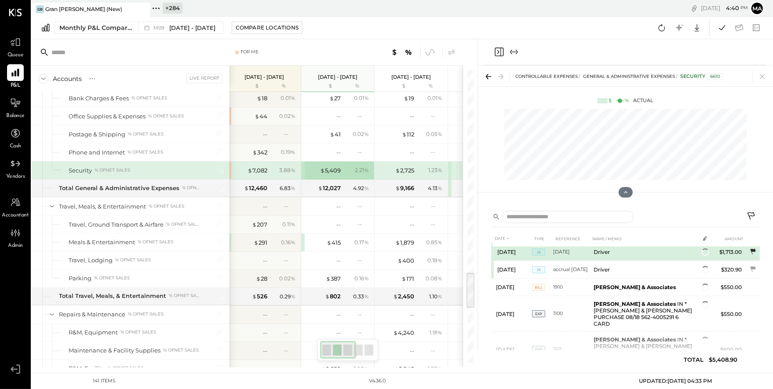
scroll to position [40, 0]
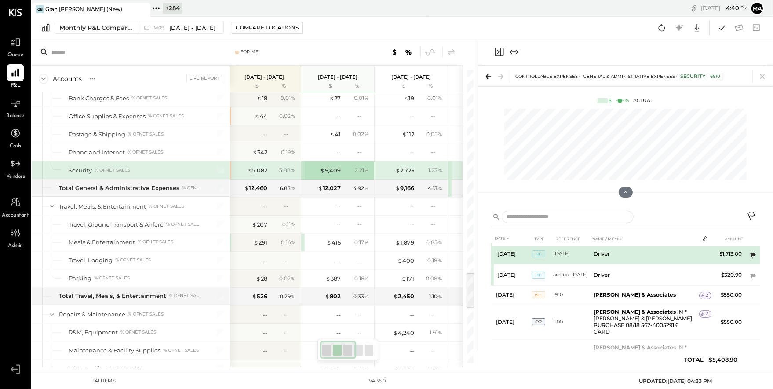
click at [677, 249] on td at bounding box center [753, 255] width 15 height 17
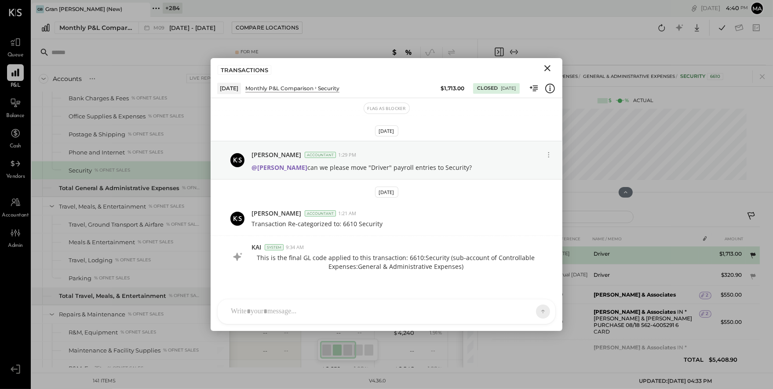
scroll to position [5, 0]
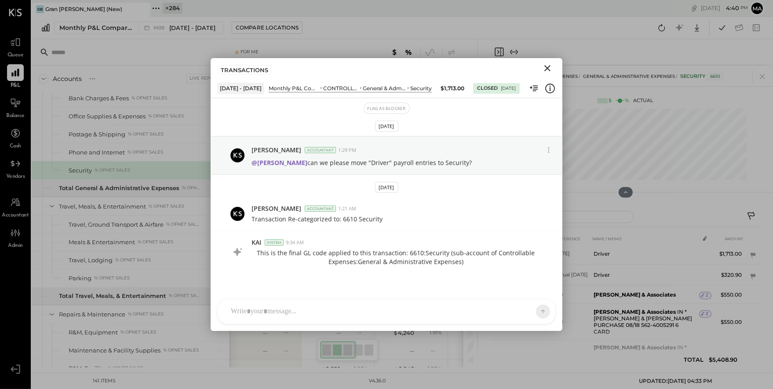
click at [549, 67] on icon "Close" at bounding box center [548, 68] width 6 height 6
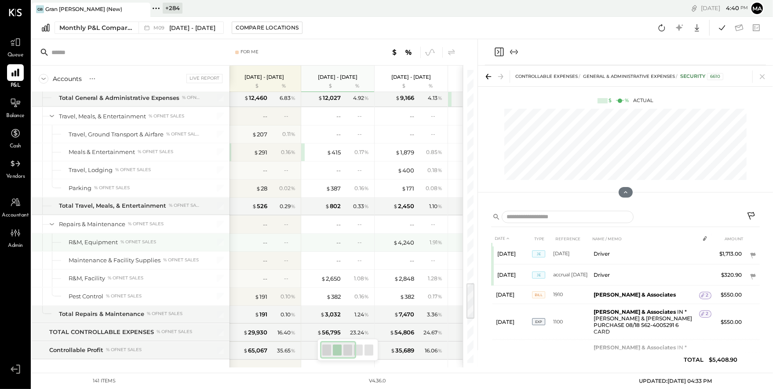
scroll to position [0, 1]
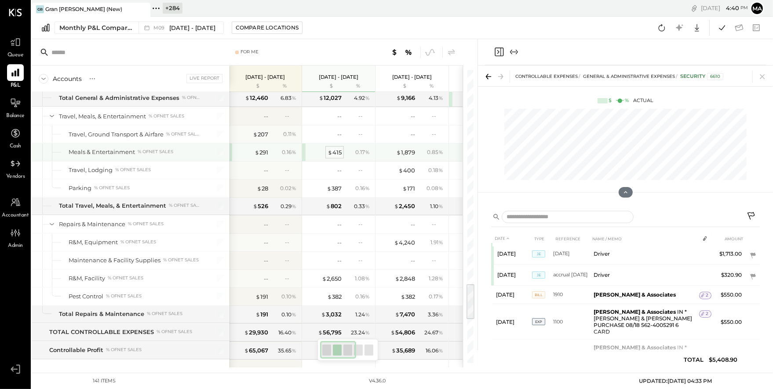
click at [337, 148] on div "$ 415" at bounding box center [335, 152] width 14 height 8
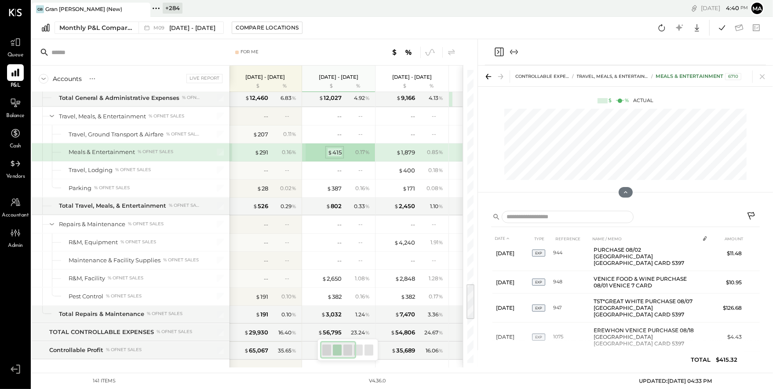
scroll to position [48, 0]
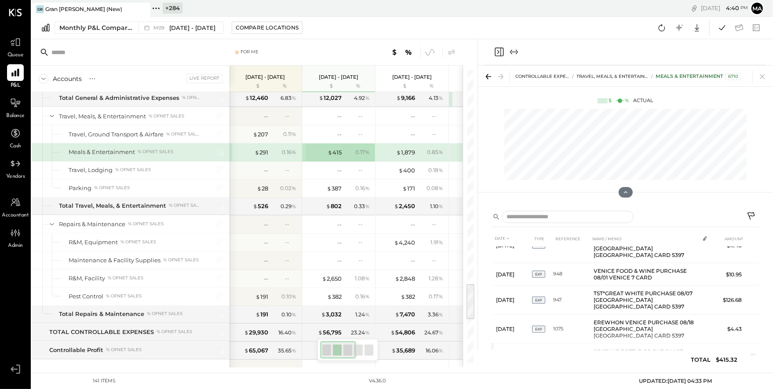
scroll to position [68, 0]
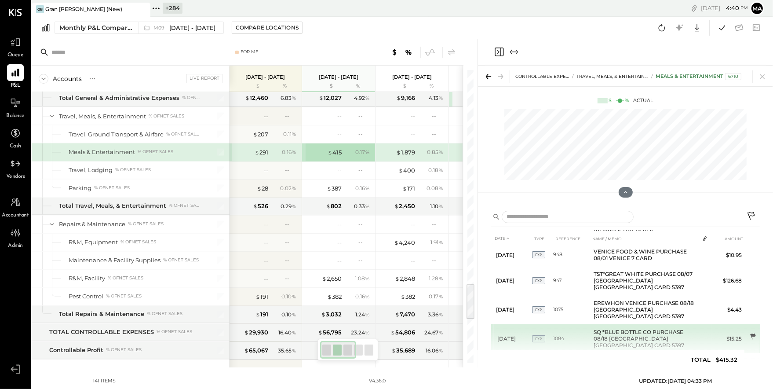
click at [677, 334] on icon at bounding box center [754, 337] width 6 height 6
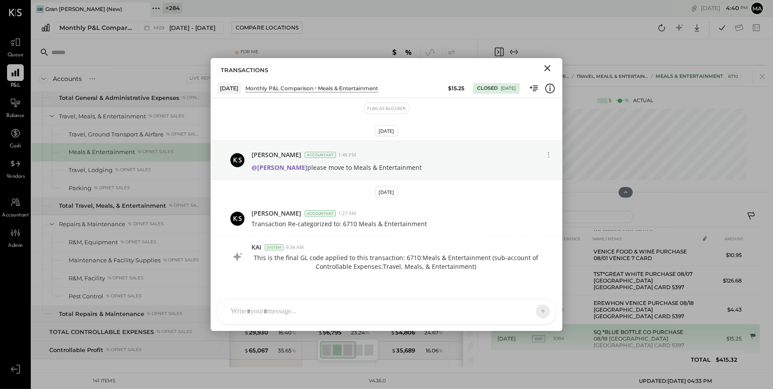
scroll to position [5, 0]
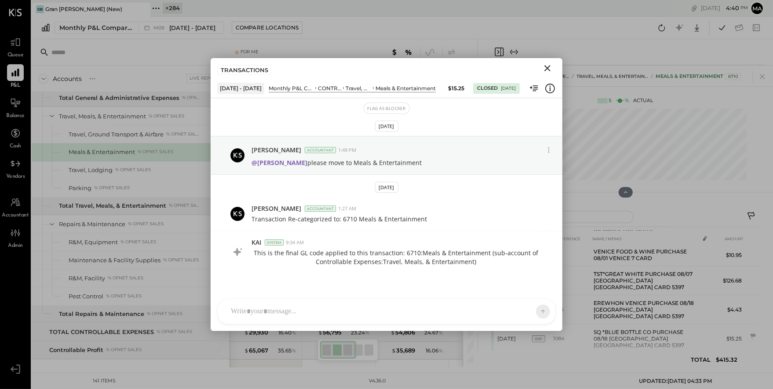
click at [549, 67] on icon "Close" at bounding box center [548, 68] width 6 height 6
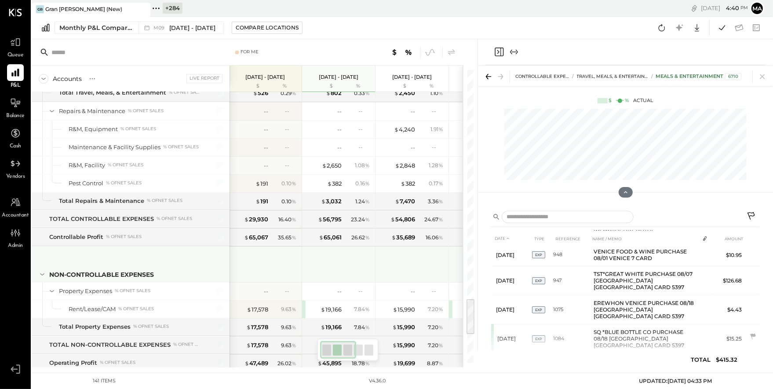
scroll to position [1816, 0]
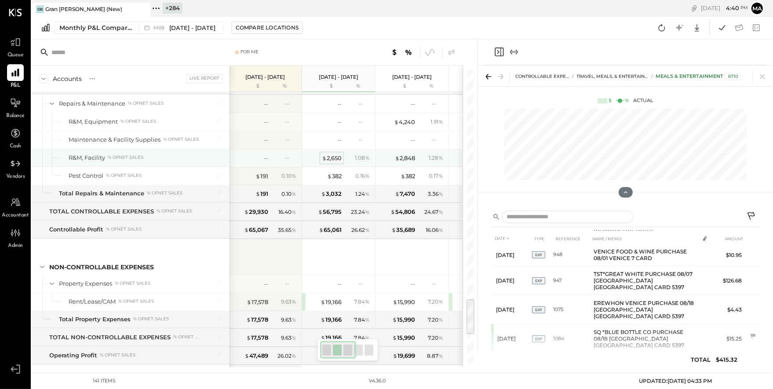
click at [331, 154] on div "$ 2,650" at bounding box center [332, 158] width 20 height 8
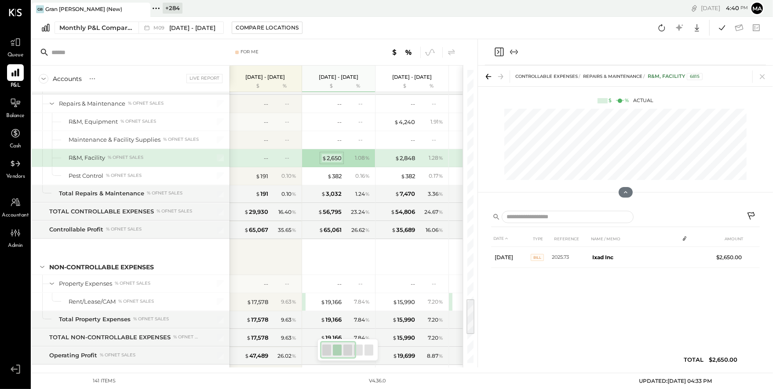
scroll to position [0, 0]
click at [334, 173] on div "$ 382" at bounding box center [334, 176] width 15 height 8
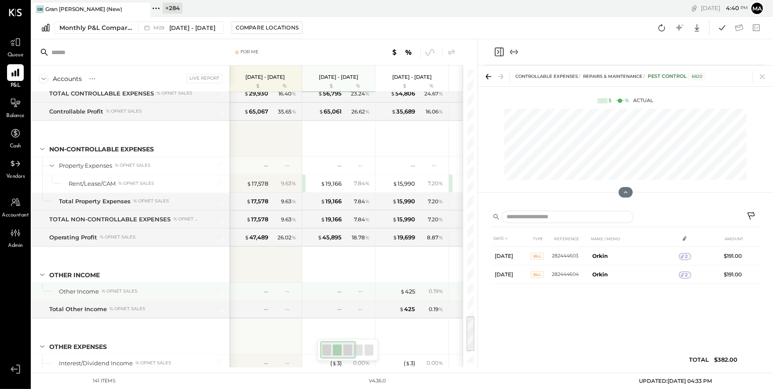
scroll to position [1961, 0]
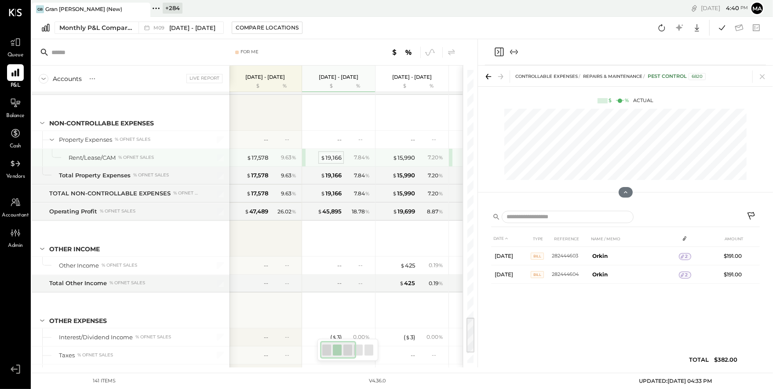
click at [330, 154] on div "$ 19,166" at bounding box center [331, 158] width 21 height 8
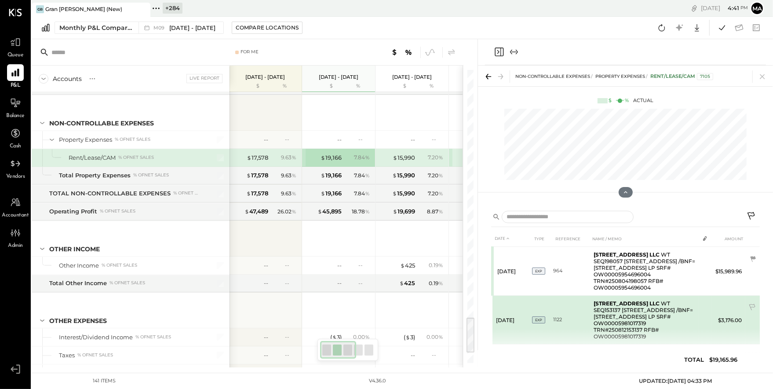
scroll to position [4, 0]
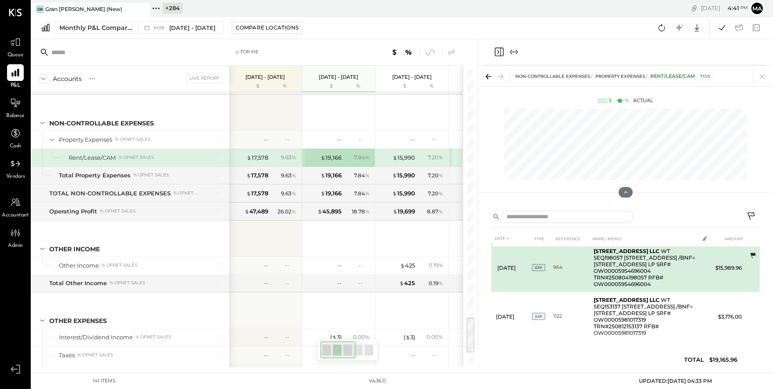
click at [677, 253] on icon at bounding box center [754, 256] width 6 height 6
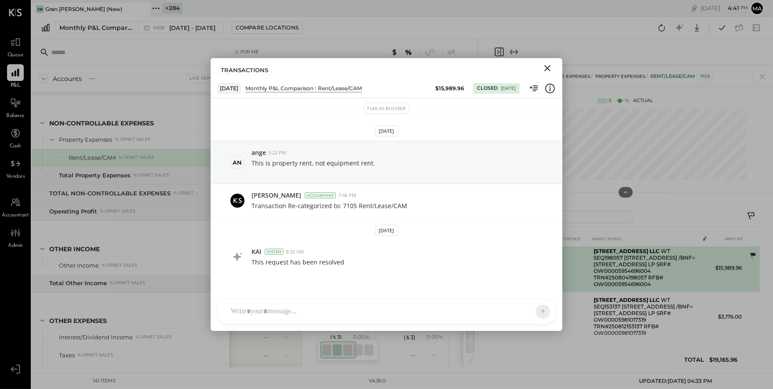
scroll to position [0, 0]
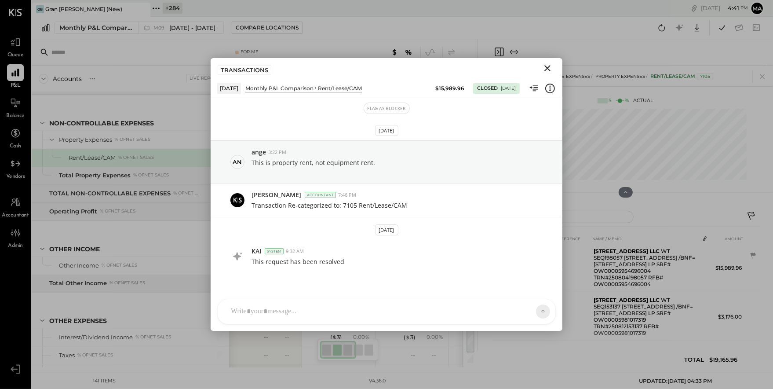
click at [547, 69] on icon "Close" at bounding box center [547, 68] width 11 height 11
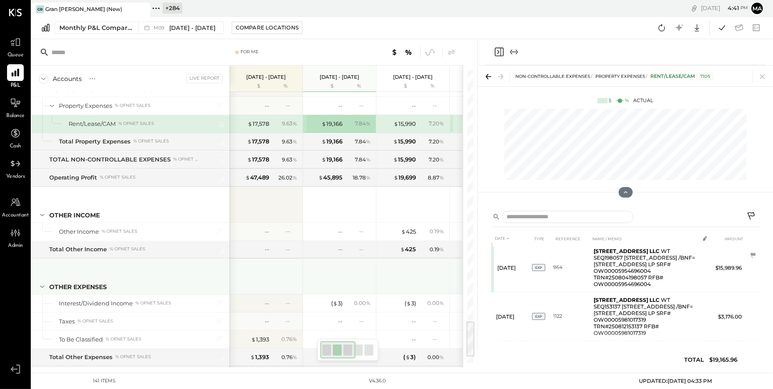
scroll to position [1995, 0]
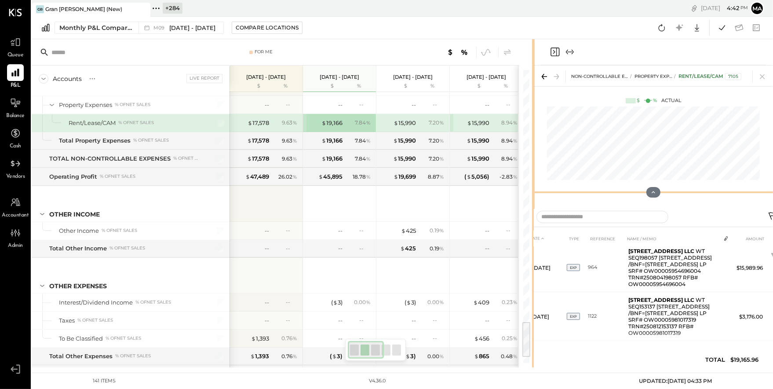
drag, startPoint x: 477, startPoint y: 201, endPoint x: 535, endPoint y: 198, distance: 57.3
click at [535, 198] on div "For Me Accounts S % GL Live Report [DATE] - [DATE] $ % [DATE] - [DATE] $ % [DAT…" at bounding box center [403, 203] width 742 height 328
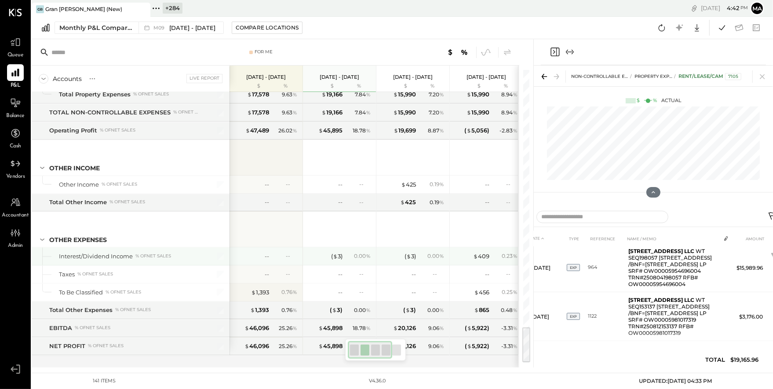
scroll to position [2045, 0]
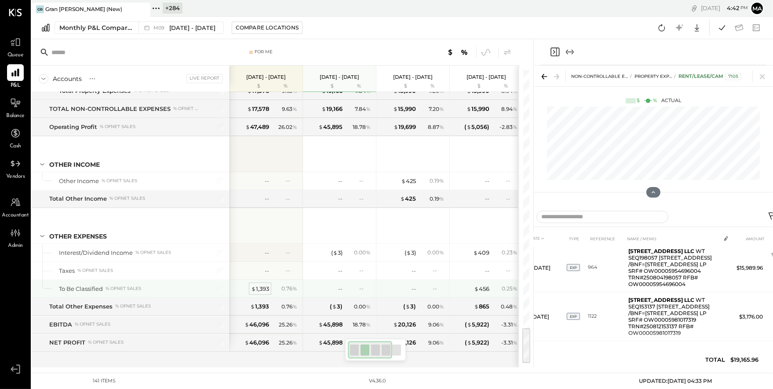
click at [264, 285] on div "$ 1,393" at bounding box center [260, 289] width 18 height 8
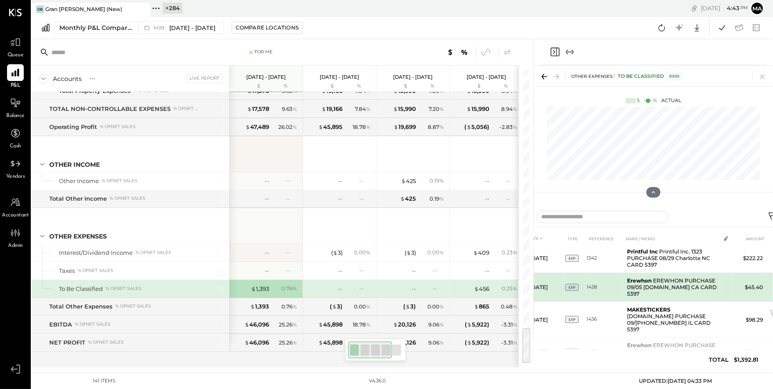
scroll to position [4, 0]
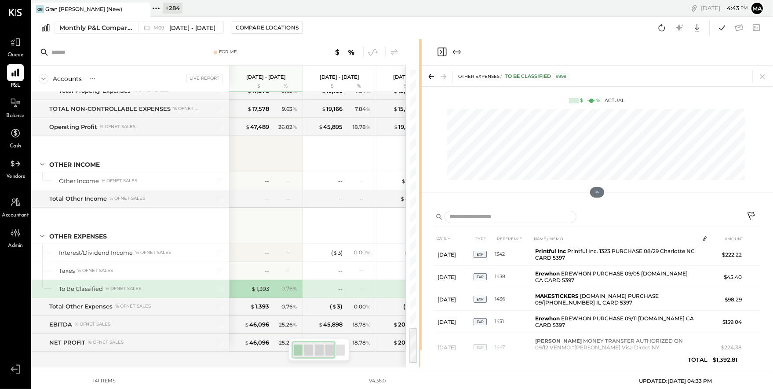
drag, startPoint x: 532, startPoint y: 293, endPoint x: 419, endPoint y: 302, distance: 113.4
click at [419, 302] on div at bounding box center [420, 203] width 3 height 328
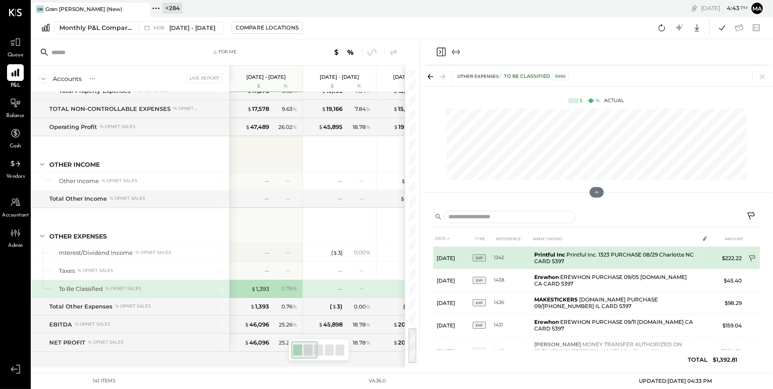
click at [677, 255] on icon at bounding box center [753, 259] width 9 height 9
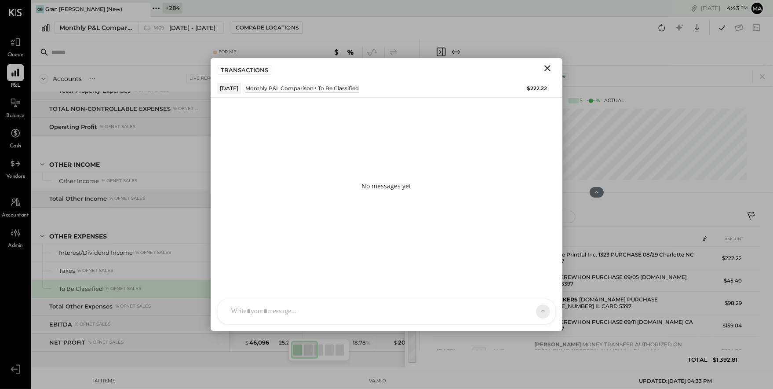
click at [546, 70] on icon "Close" at bounding box center [548, 68] width 6 height 6
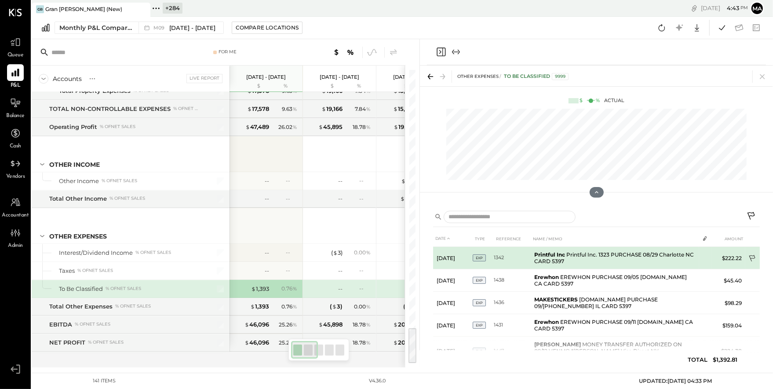
click at [677, 256] on icon at bounding box center [753, 259] width 9 height 9
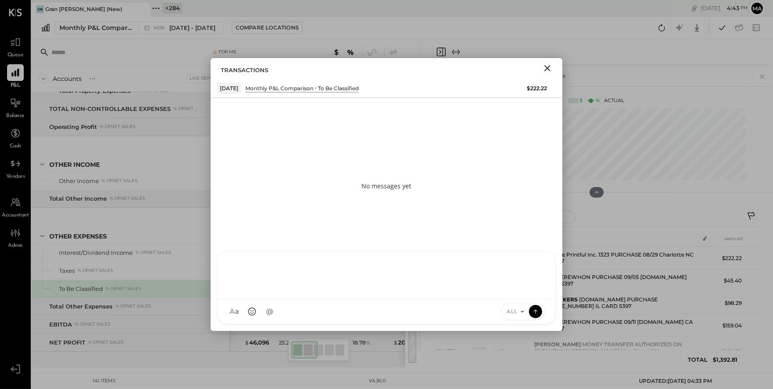
click at [439, 299] on div at bounding box center [387, 275] width 338 height 48
type input "*****"
click at [538, 307] on icon at bounding box center [536, 311] width 8 height 9
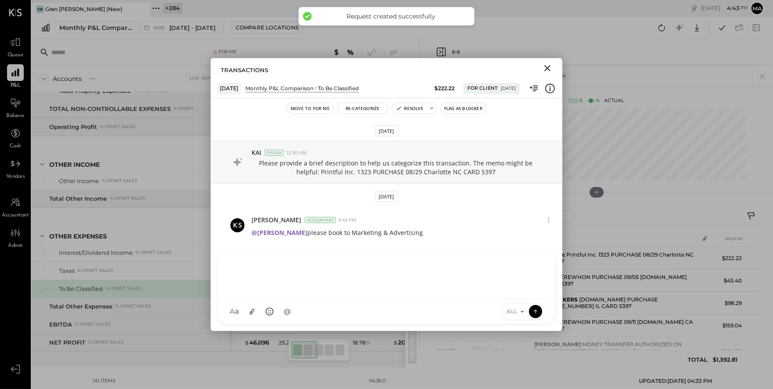
click at [547, 67] on icon "Close" at bounding box center [548, 68] width 6 height 6
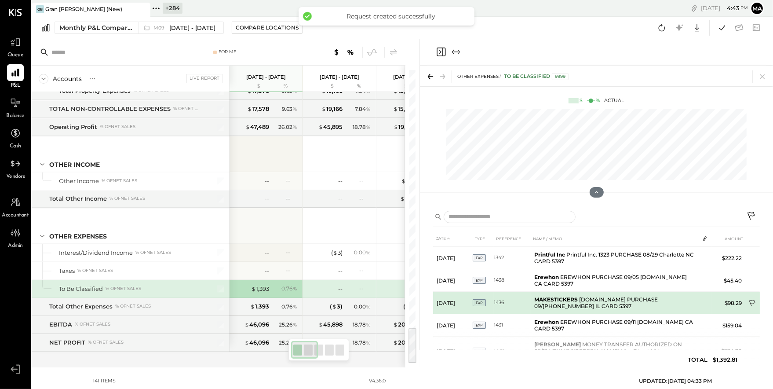
click at [677, 300] on icon at bounding box center [753, 304] width 9 height 9
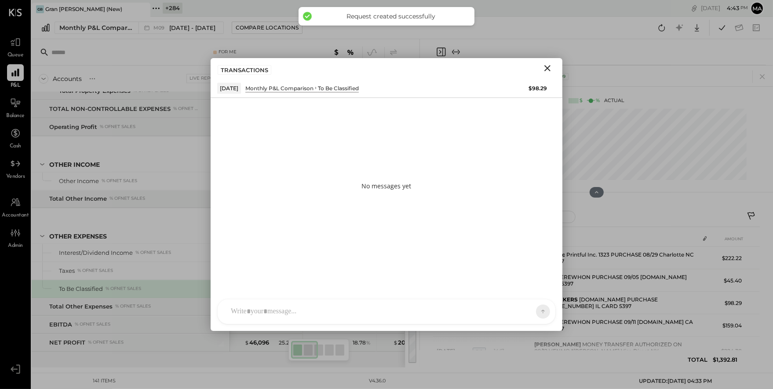
click at [479, 313] on div at bounding box center [387, 311] width 338 height 25
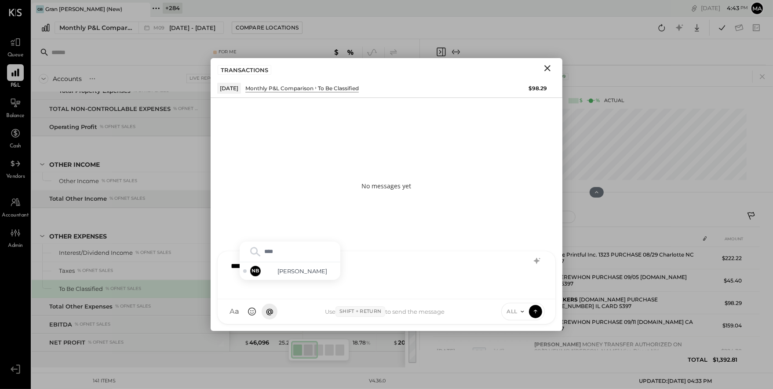
type input "*****"
click at [539, 309] on icon at bounding box center [536, 311] width 8 height 9
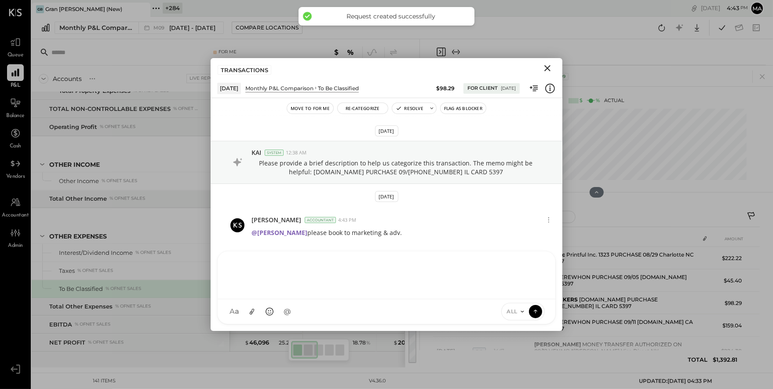
click at [549, 67] on icon "Close" at bounding box center [548, 68] width 6 height 6
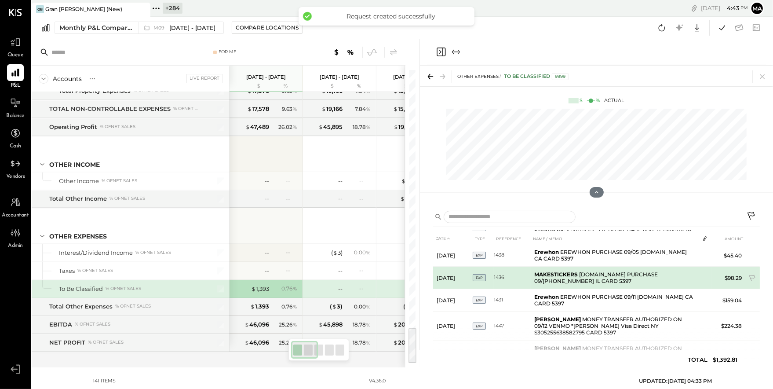
scroll to position [30, 0]
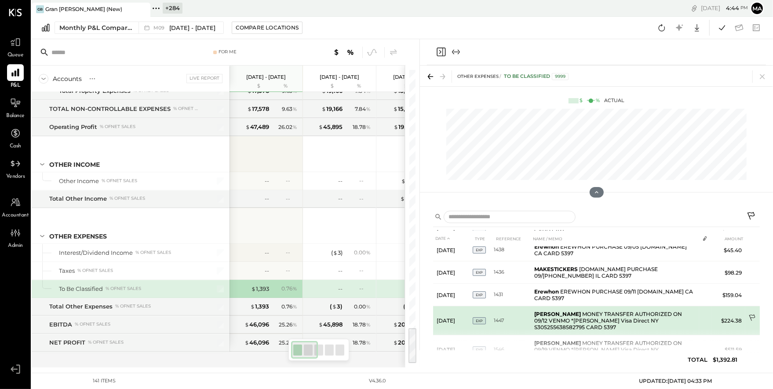
click at [677, 314] on icon at bounding box center [753, 318] width 9 height 9
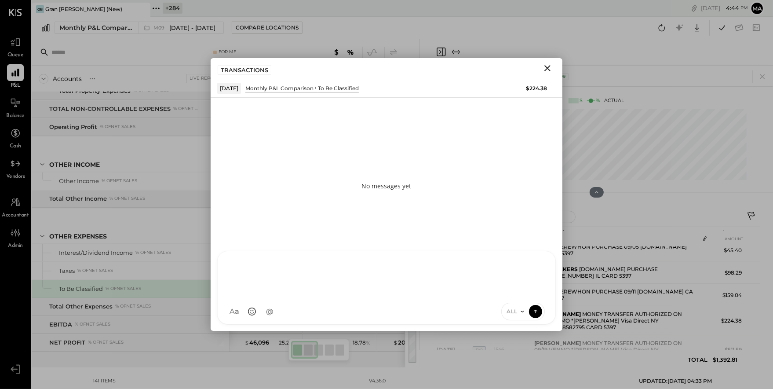
click at [448, 299] on div at bounding box center [387, 275] width 338 height 48
type input "*****"
click at [328, 271] on div "**********" at bounding box center [387, 274] width 320 height 35
click at [538, 313] on icon at bounding box center [536, 311] width 8 height 9
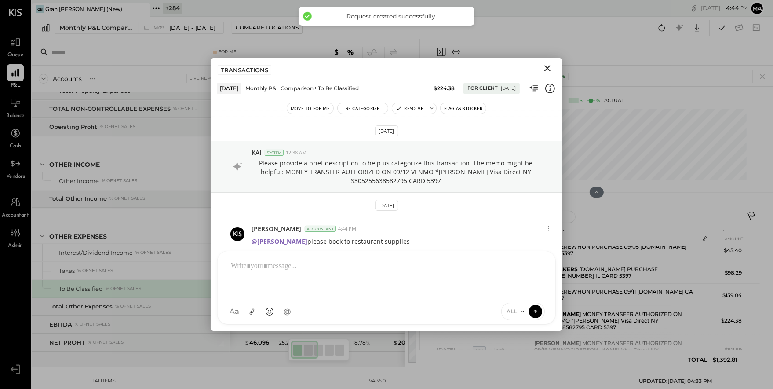
click at [549, 66] on icon "Close" at bounding box center [547, 68] width 11 height 11
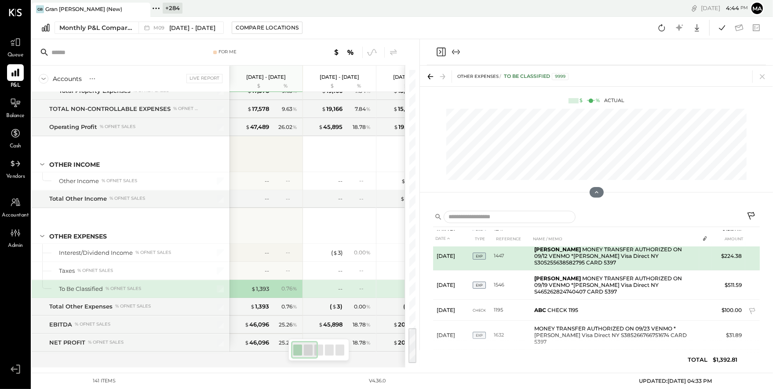
scroll to position [95, 0]
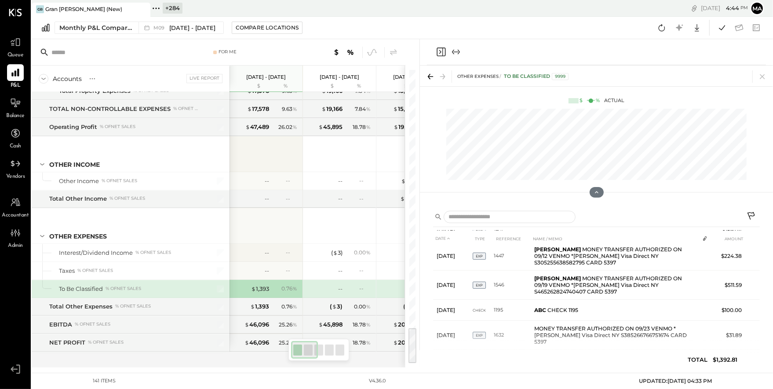
click at [677, 246] on th at bounding box center [753, 239] width 15 height 16
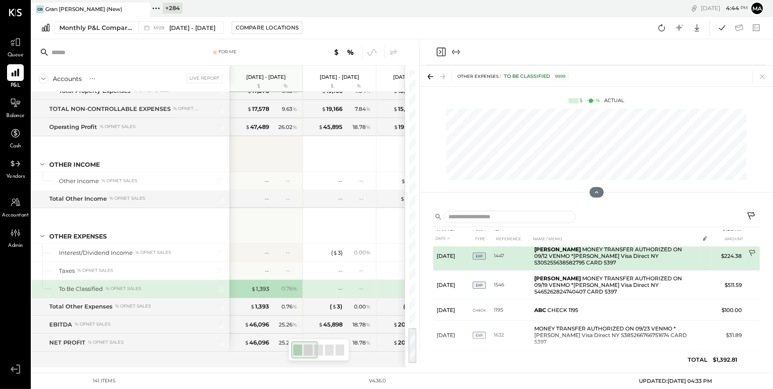
click at [677, 249] on icon at bounding box center [753, 253] width 9 height 9
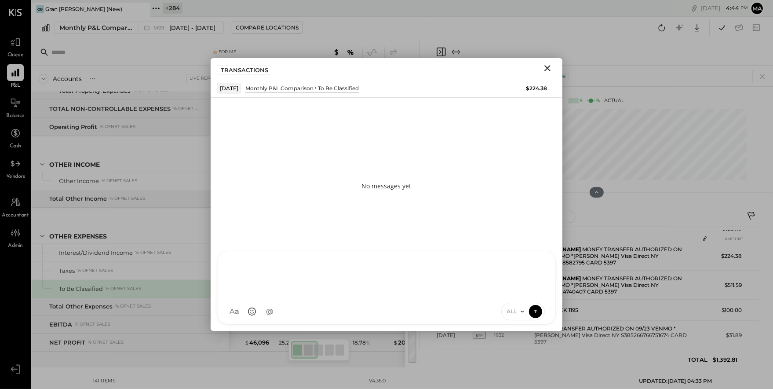
click at [389, 292] on div at bounding box center [387, 274] width 320 height 35
type input "*****"
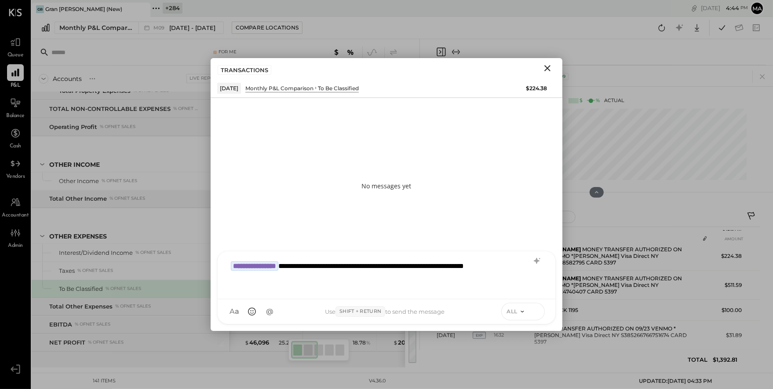
click at [540, 312] on button at bounding box center [535, 310] width 13 height 13
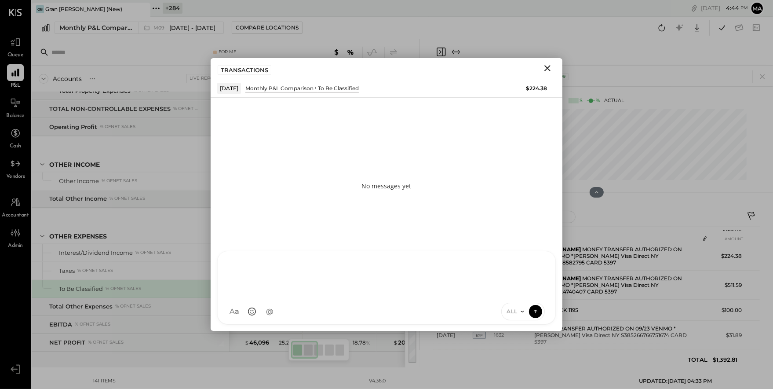
scroll to position [18, 0]
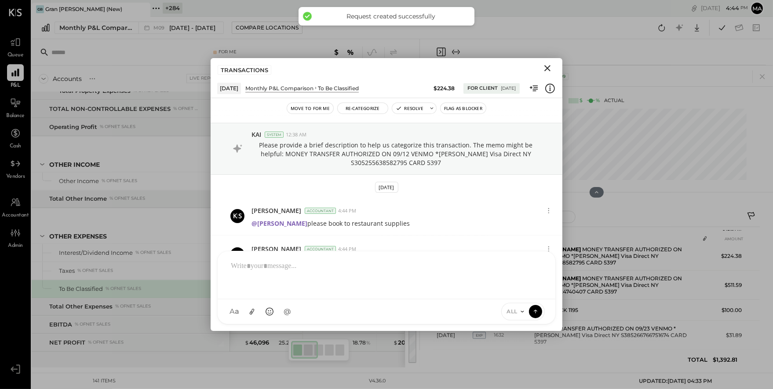
click at [547, 66] on icon "Close" at bounding box center [547, 68] width 11 height 11
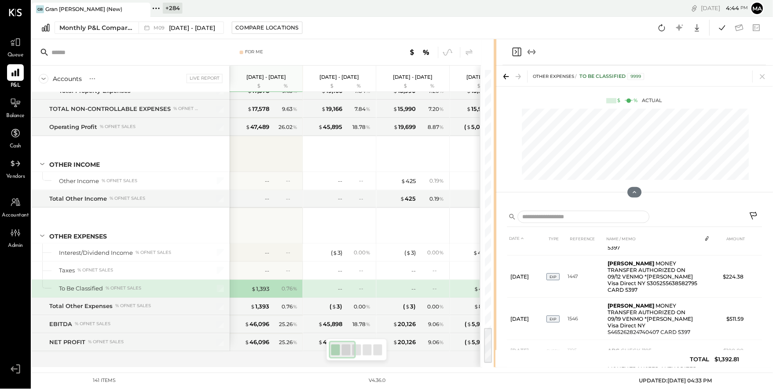
scroll to position [120, 0]
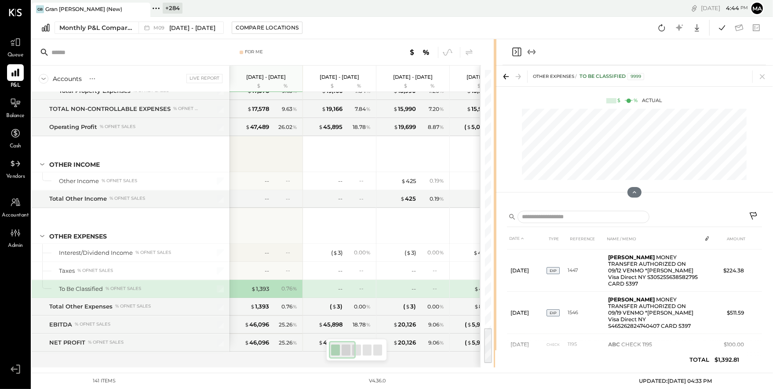
drag, startPoint x: 419, startPoint y: 282, endPoint x: 497, endPoint y: 282, distance: 77.4
click at [497, 282] on div "For Me Accounts S % GL Live Report [DATE] - [DATE] $ % [DATE] - [DATE] $ % [DAT…" at bounding box center [403, 203] width 742 height 328
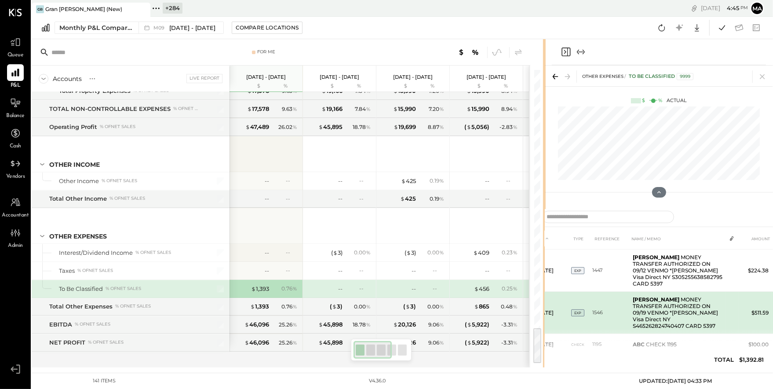
drag, startPoint x: 494, startPoint y: 291, endPoint x: 545, endPoint y: 288, distance: 50.7
click at [545, 288] on div "For Me Accounts S % GL Live Report [DATE] - [DATE] $ % [DATE] - [DATE] $ % [DAT…" at bounding box center [403, 203] width 742 height 328
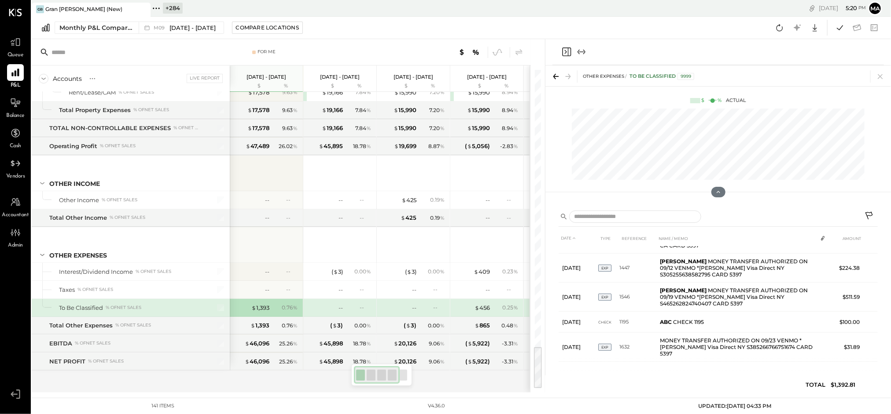
scroll to position [79, 0]
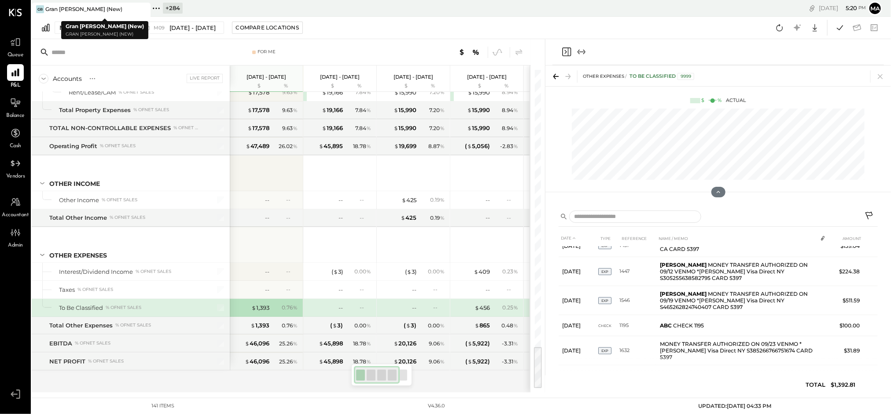
click at [143, 7] on icon at bounding box center [142, 9] width 11 height 11
click at [37, 6] on icon at bounding box center [37, 8] width 11 height 11
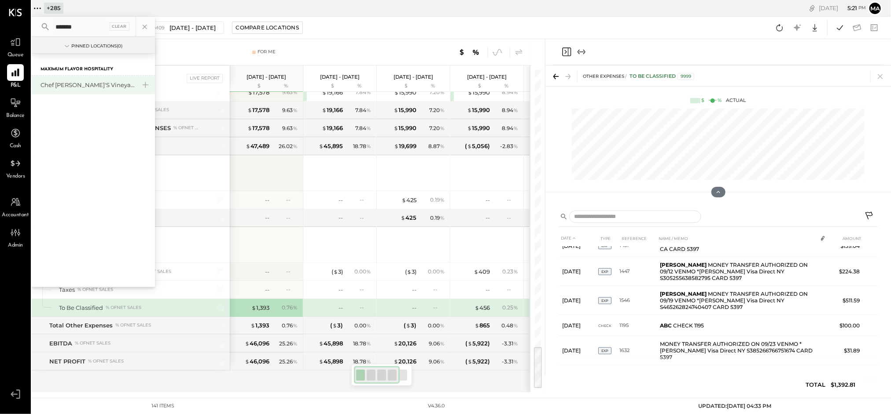
type input "*******"
click at [94, 81] on div "Chef [PERSON_NAME]'s Vineyard Restaurant" at bounding box center [87, 85] width 95 height 8
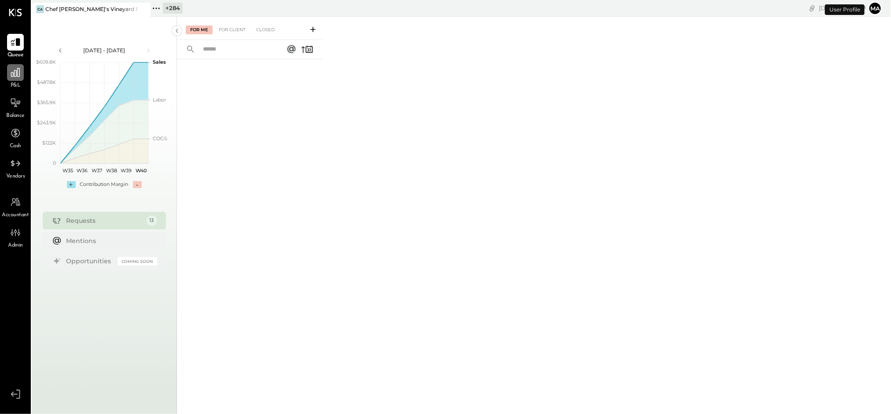
click at [19, 80] on div at bounding box center [15, 72] width 17 height 17
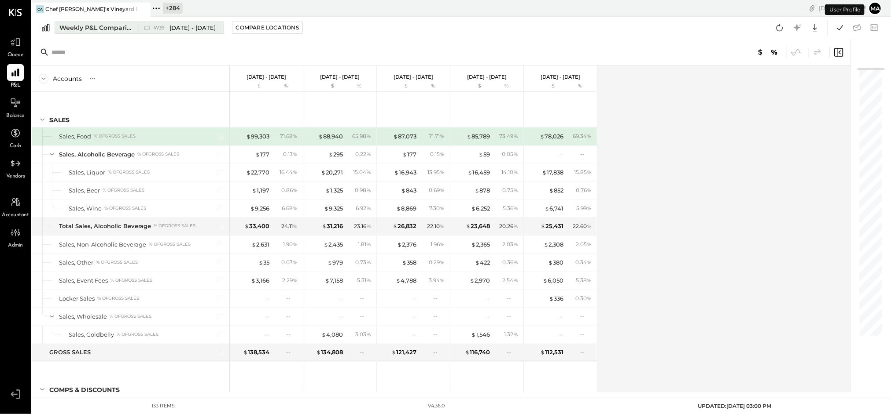
click at [142, 29] on div "W39 [DATE] - [DATE]" at bounding box center [179, 27] width 81 height 11
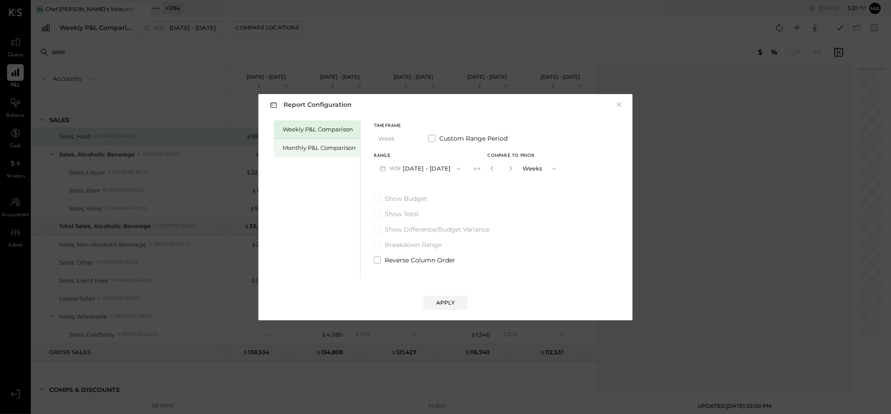
click at [312, 149] on div "Monthly P&L Comparison" at bounding box center [318, 148] width 73 height 8
click at [394, 135] on button "Month" at bounding box center [396, 139] width 44 height 16
click at [455, 167] on icon "button" at bounding box center [458, 168] width 7 height 7
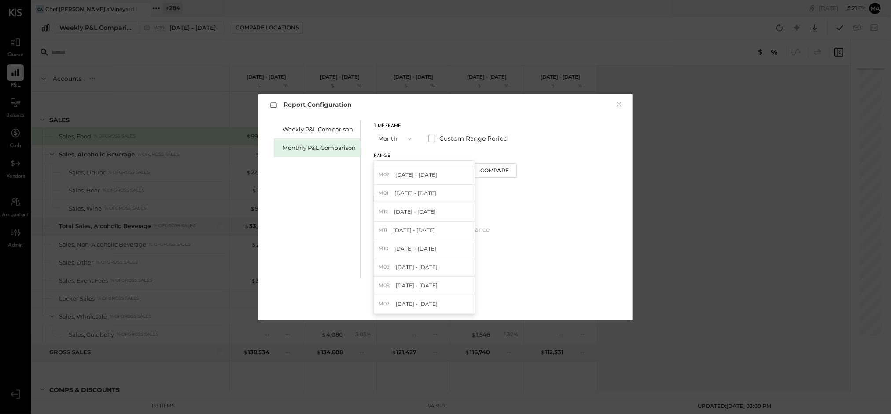
scroll to position [120, 0]
click at [413, 212] on div "M12 [DATE] - [DATE]" at bounding box center [424, 217] width 100 height 18
click at [492, 171] on div "Compare" at bounding box center [492, 170] width 29 height 7
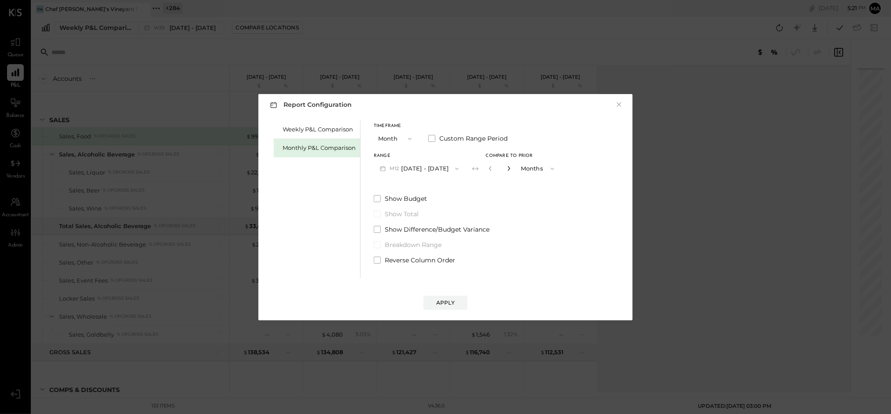
click at [506, 168] on icon "button" at bounding box center [508, 168] width 5 height 5
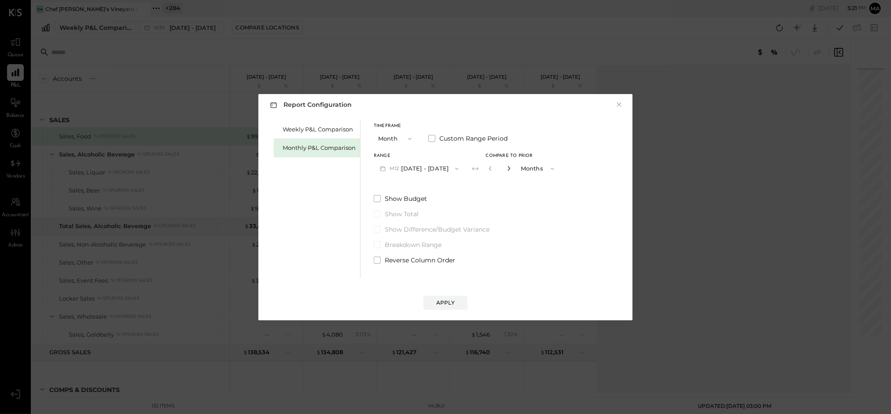
click at [506, 168] on icon "button" at bounding box center [508, 168] width 5 height 5
type input "**"
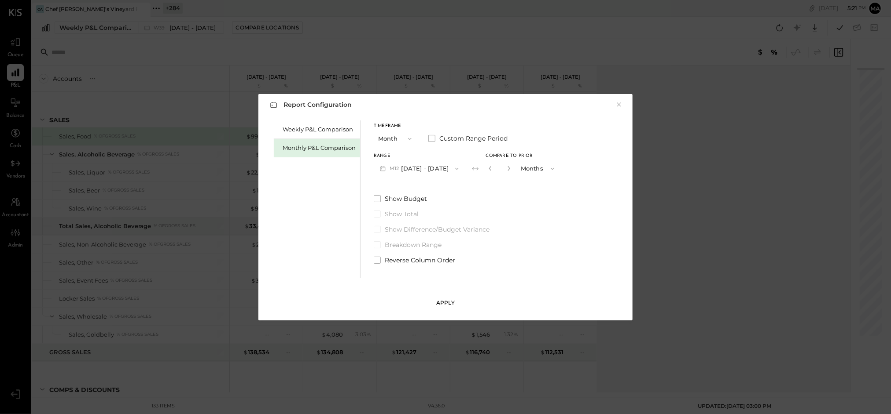
click at [449, 301] on div "Apply" at bounding box center [445, 302] width 18 height 7
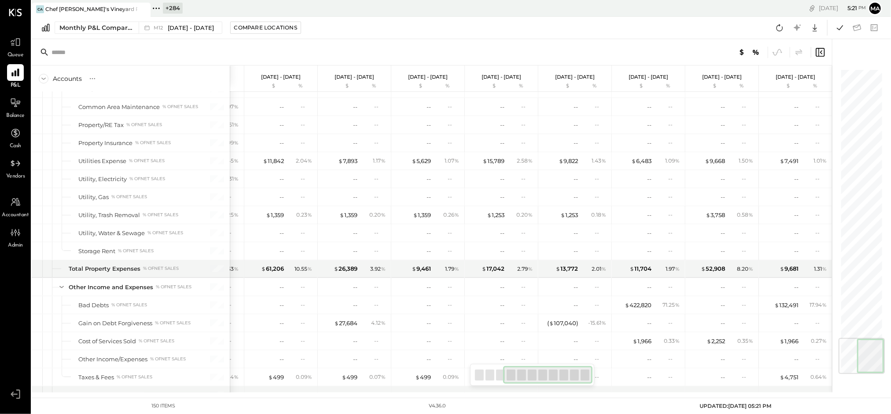
scroll to position [2268, 0]
